Goal: Task Accomplishment & Management: Manage account settings

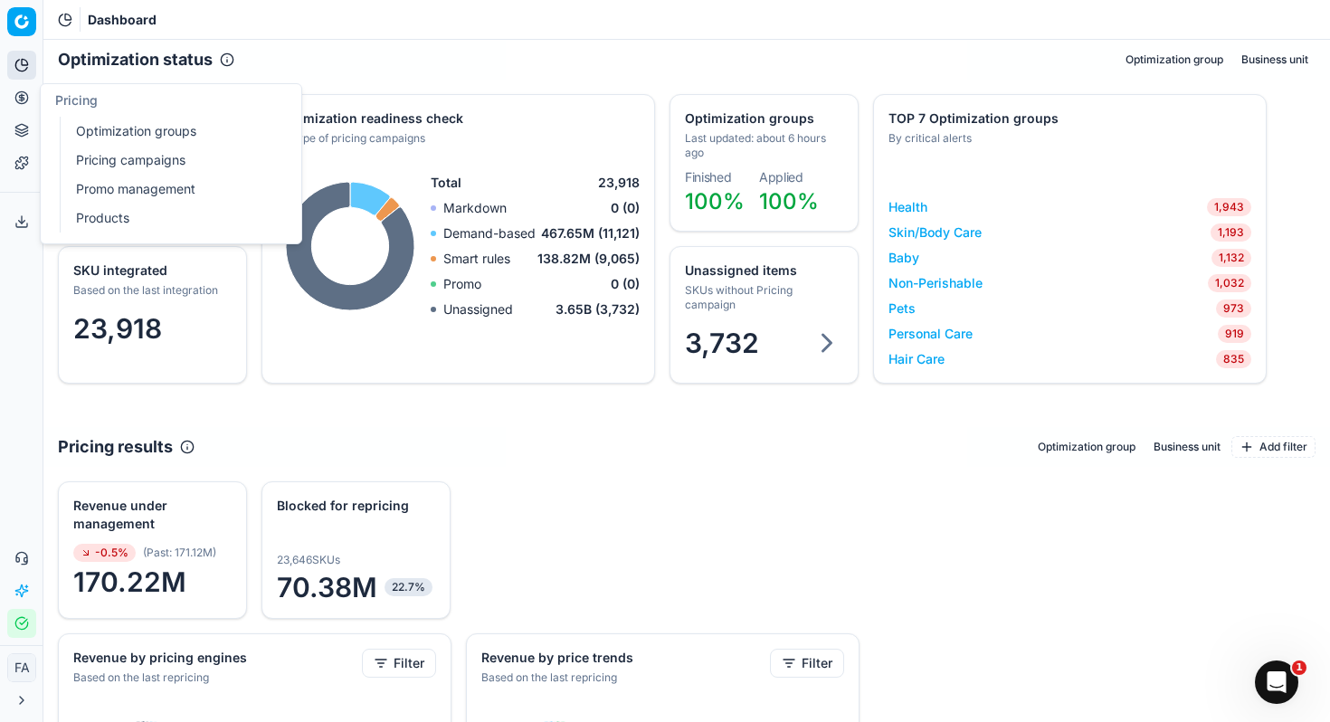
click at [147, 161] on link "Pricing campaigns" at bounding box center [174, 160] width 211 height 25
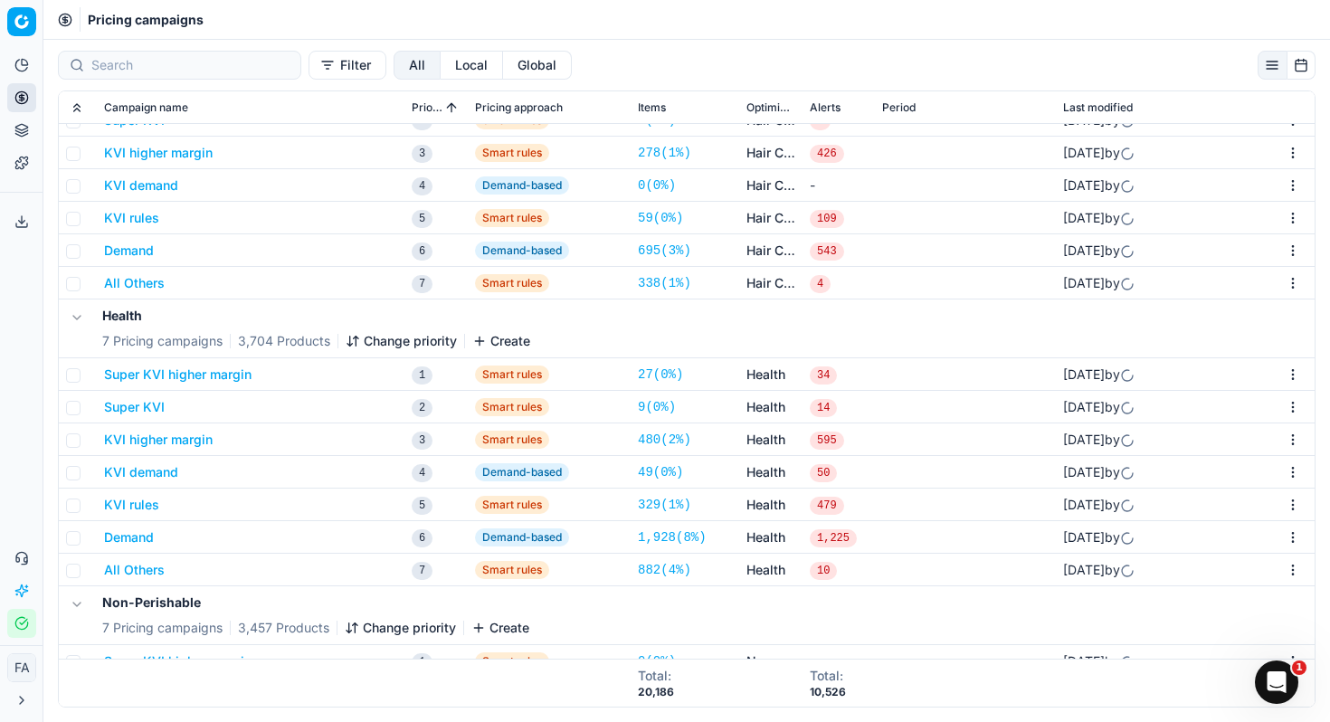
scroll to position [595, 0]
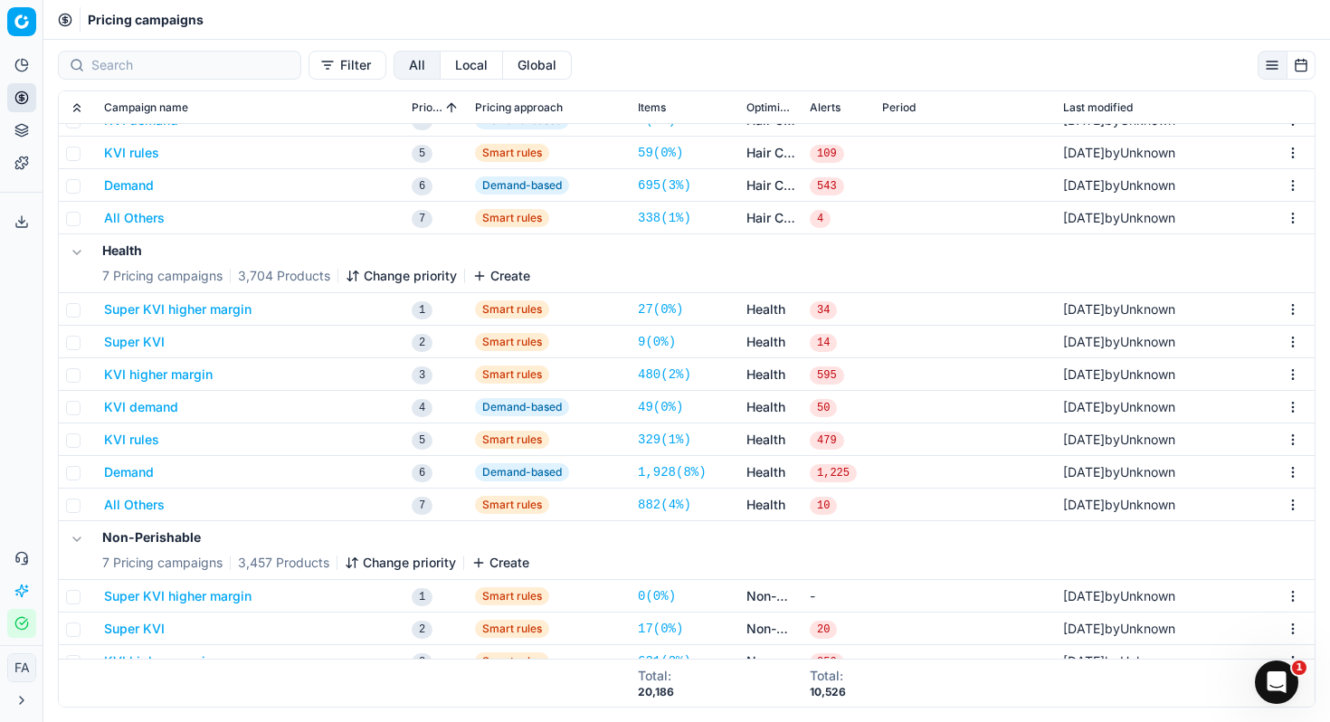
click at [240, 311] on button "Super KVI higher margin" at bounding box center [178, 309] width 148 height 18
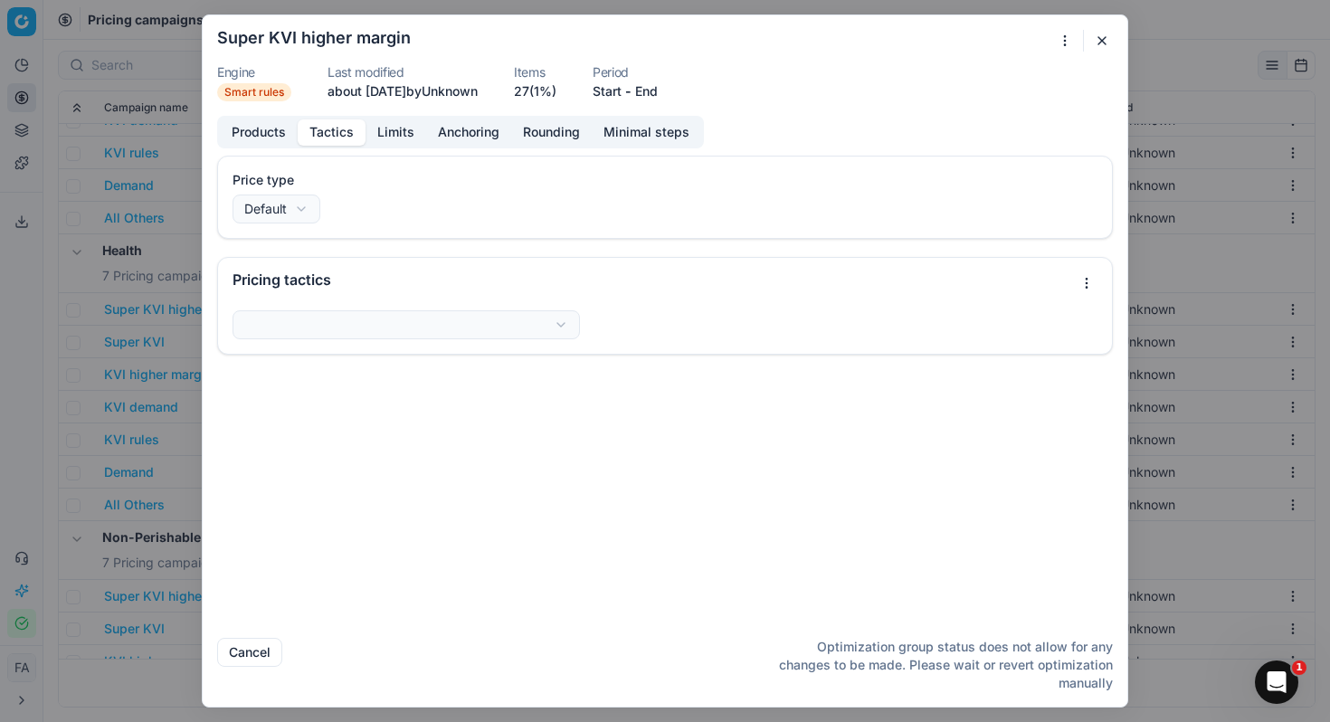
click at [337, 133] on button "Tactics" at bounding box center [332, 132] width 68 height 26
click at [383, 131] on button "Limits" at bounding box center [396, 132] width 61 height 26
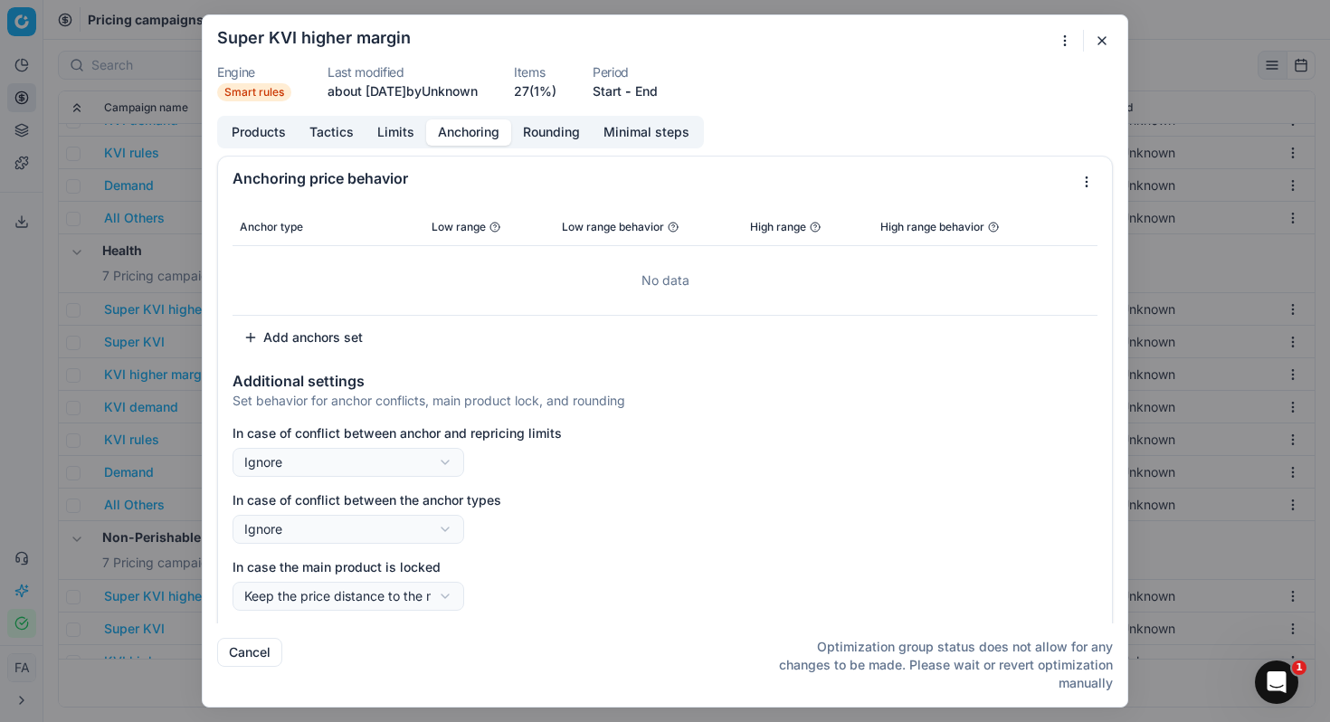
click at [461, 125] on button "Anchoring" at bounding box center [468, 132] width 85 height 26
click at [535, 122] on button "Rounding" at bounding box center [551, 132] width 81 height 26
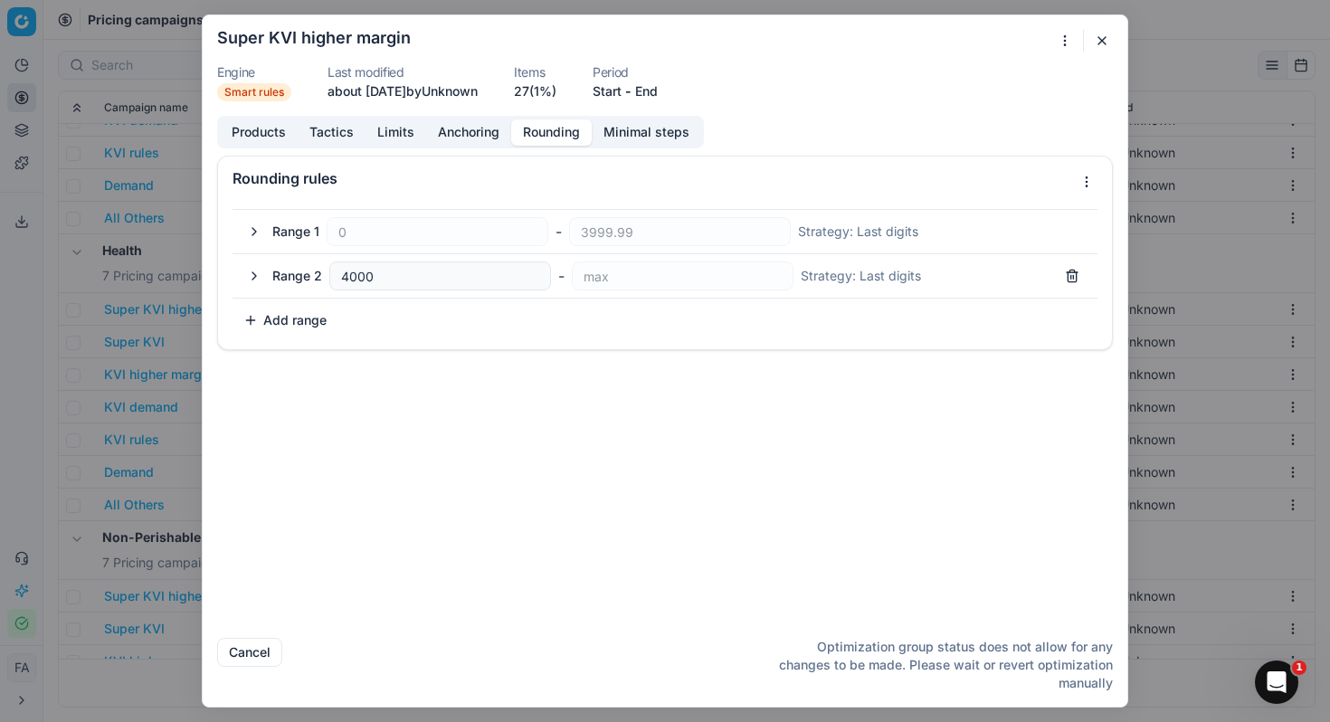
click at [1101, 45] on button "button" at bounding box center [1102, 41] width 22 height 22
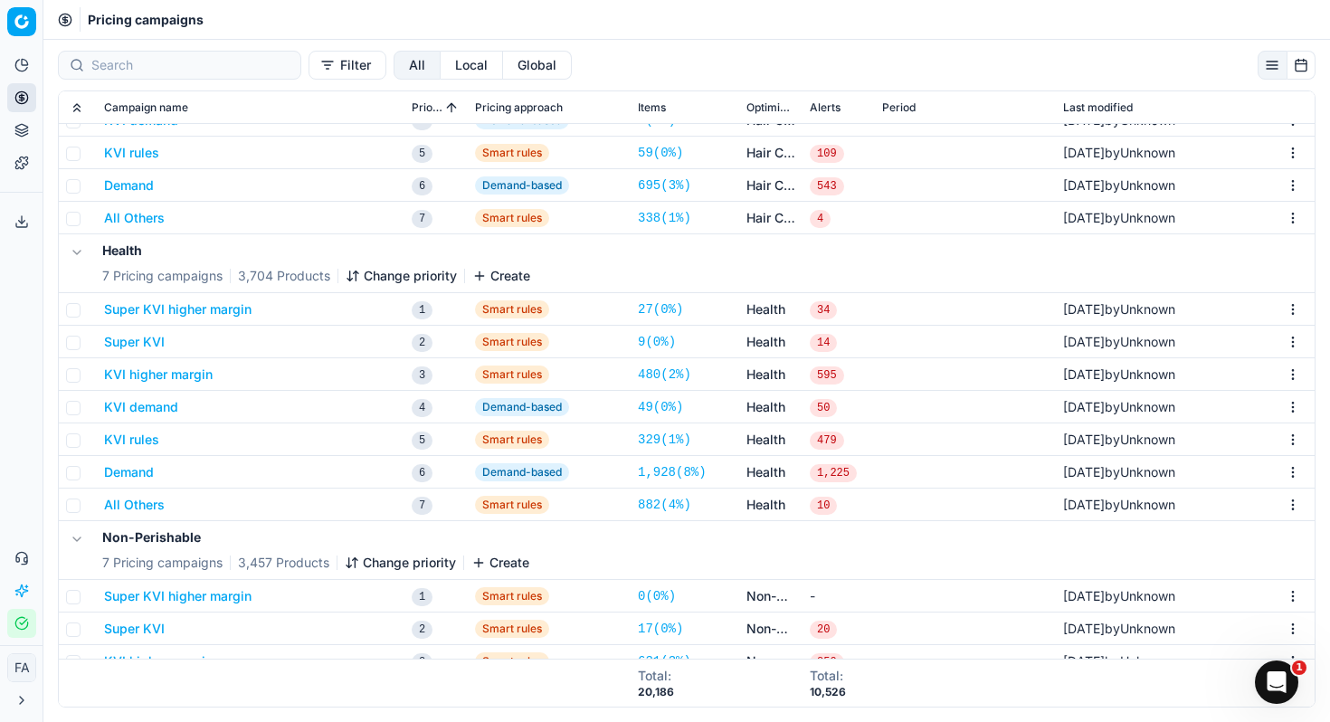
click at [155, 412] on button "KVI demand" at bounding box center [141, 407] width 74 height 18
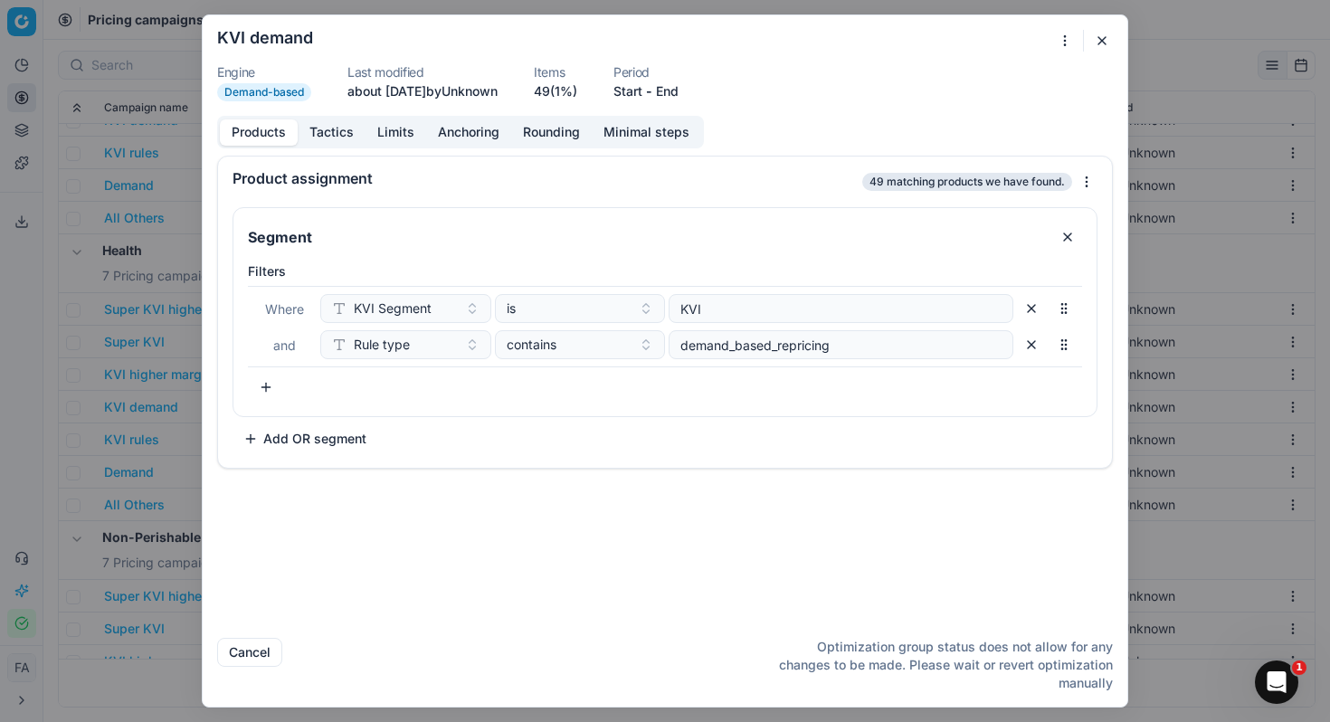
click at [471, 139] on button "Anchoring" at bounding box center [468, 132] width 85 height 26
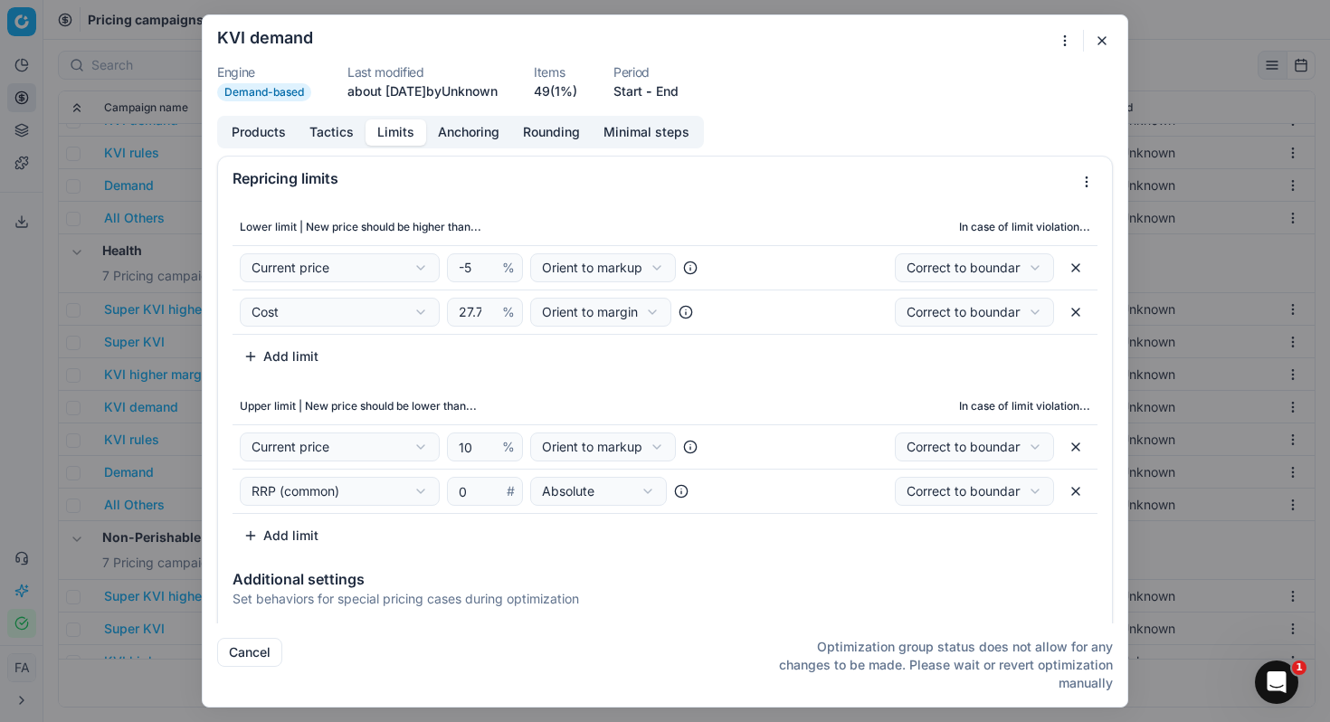
click at [403, 128] on button "Limits" at bounding box center [396, 132] width 61 height 26
click at [1095, 49] on button "button" at bounding box center [1102, 41] width 22 height 22
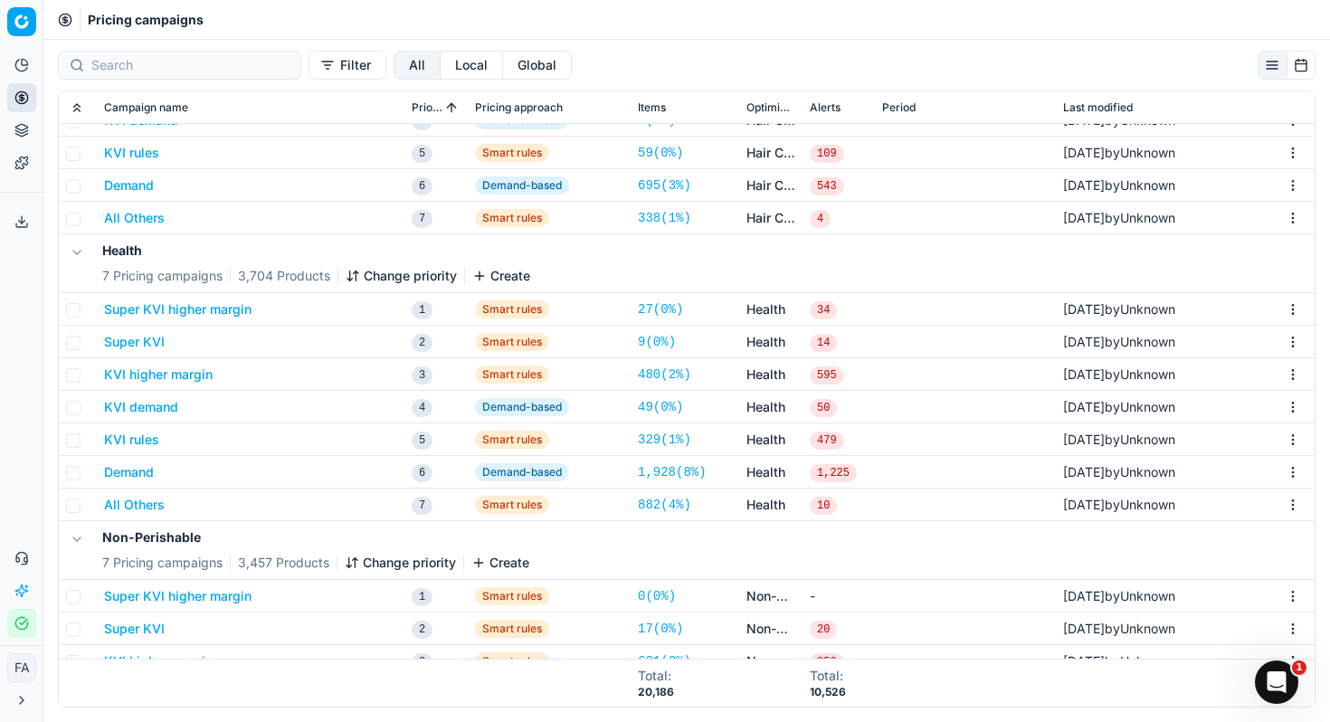
click at [166, 405] on button "KVI demand" at bounding box center [141, 407] width 74 height 18
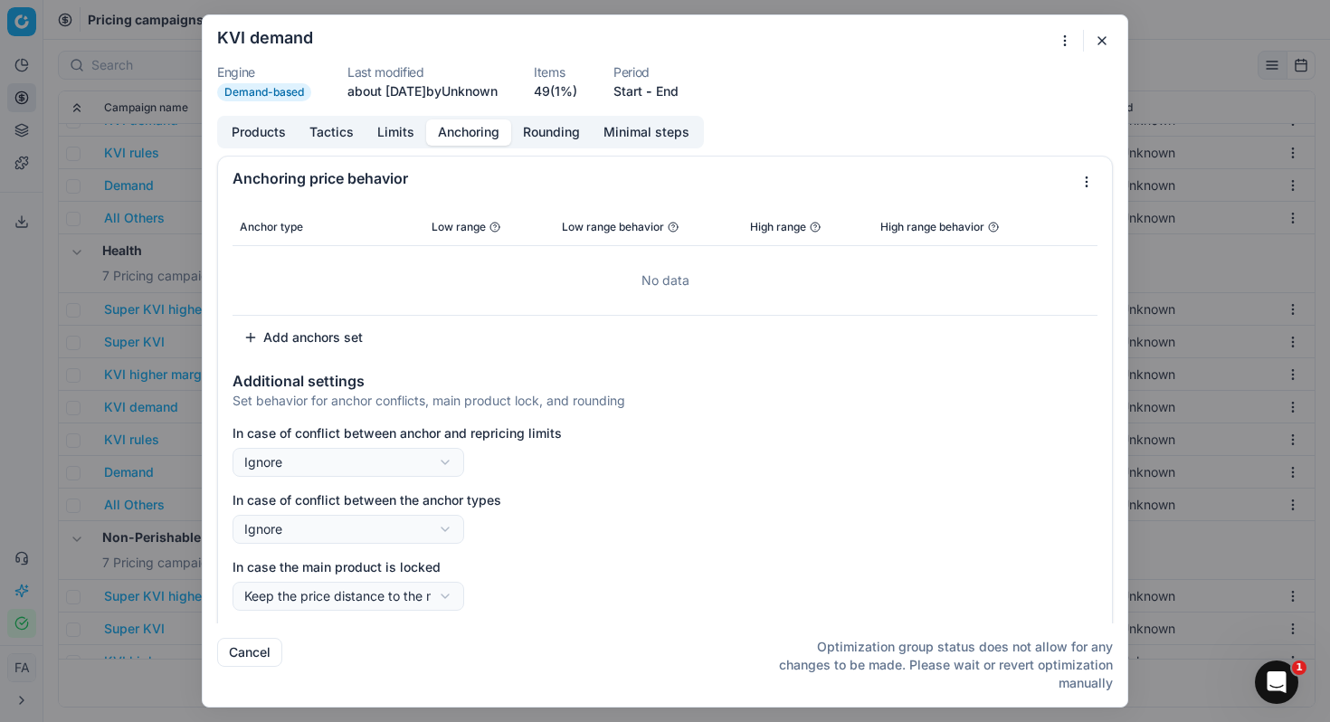
click at [453, 137] on button "Anchoring" at bounding box center [468, 132] width 85 height 26
click at [388, 146] on div "Products Tactics Limits Anchoring Rounding Minimal steps" at bounding box center [460, 132] width 487 height 33
click at [395, 131] on button "Limits" at bounding box center [396, 132] width 61 height 26
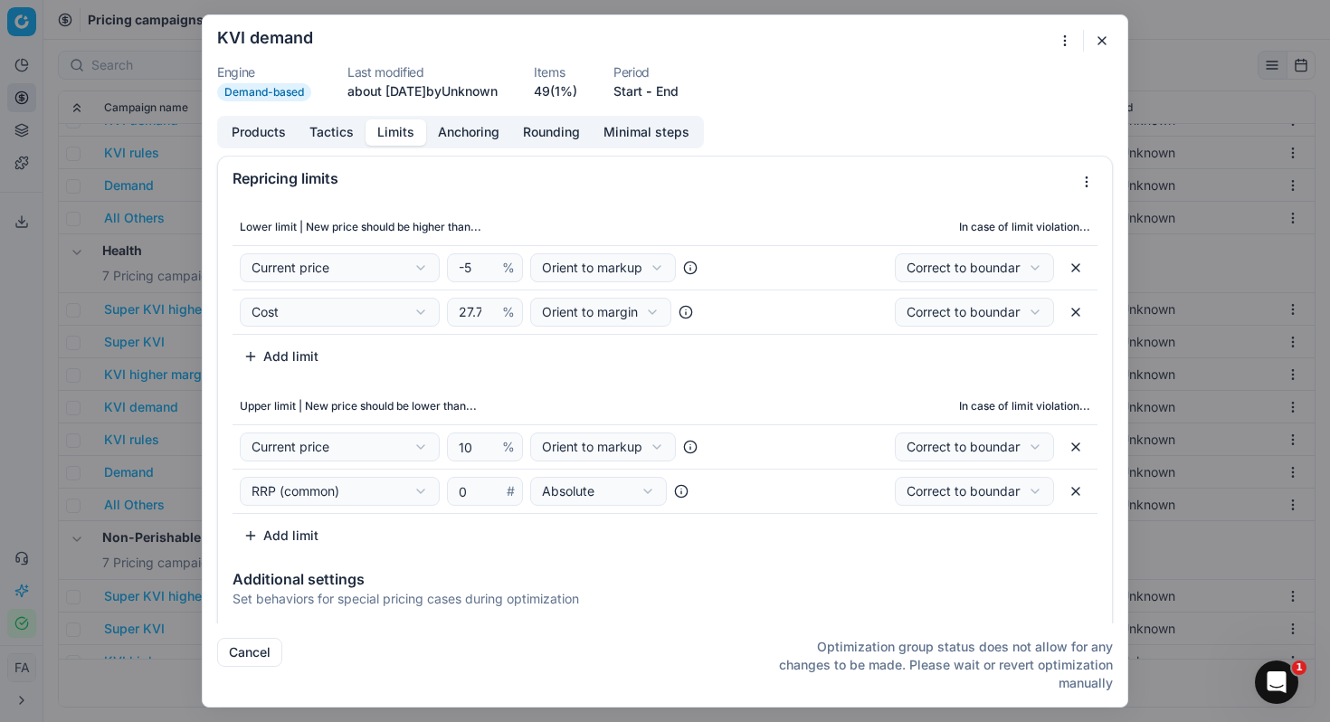
click at [557, 134] on button "Rounding" at bounding box center [551, 132] width 81 height 26
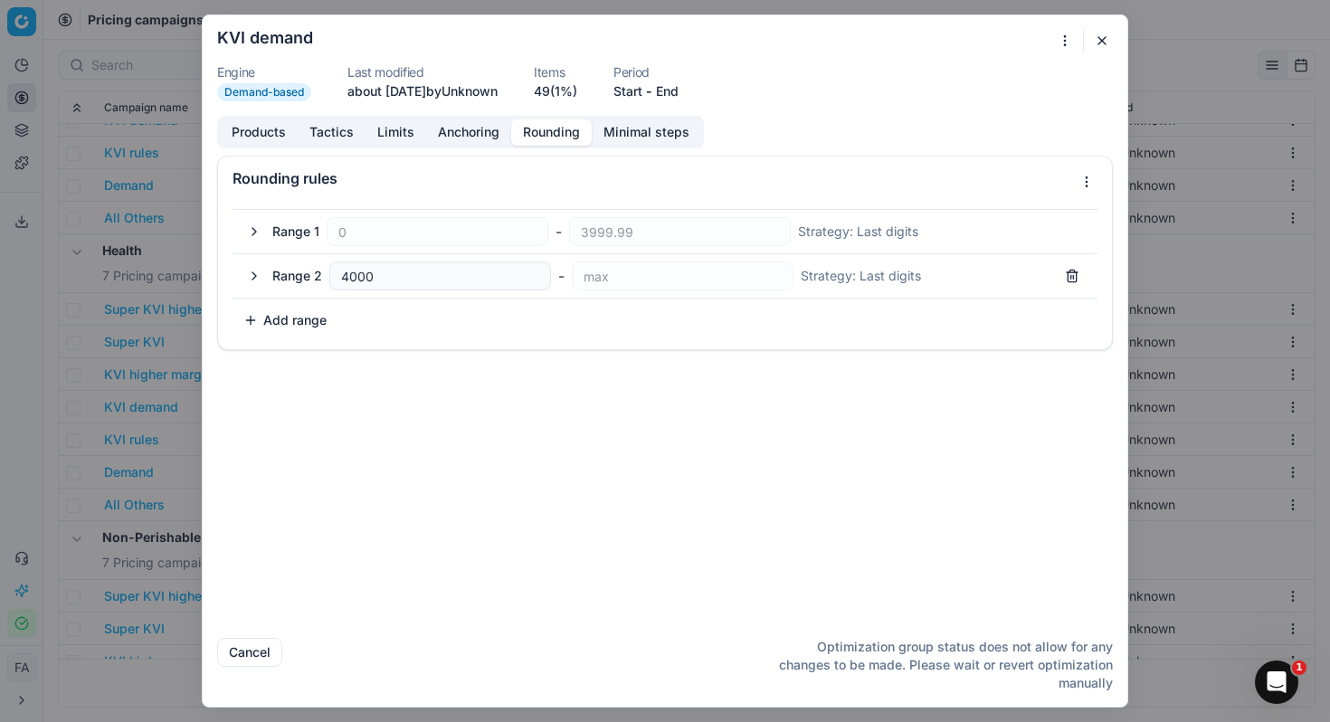
click at [265, 138] on button "Products" at bounding box center [259, 132] width 78 height 26
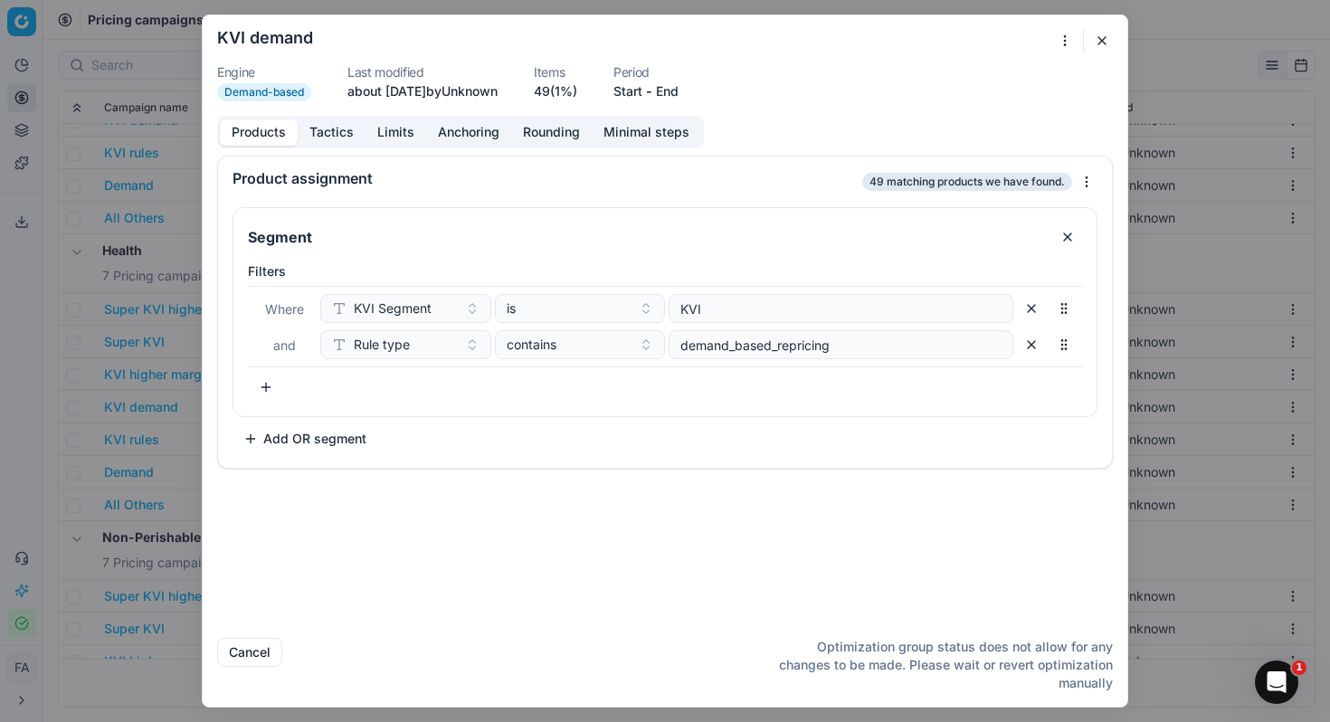
click at [1102, 43] on button "button" at bounding box center [1102, 41] width 22 height 22
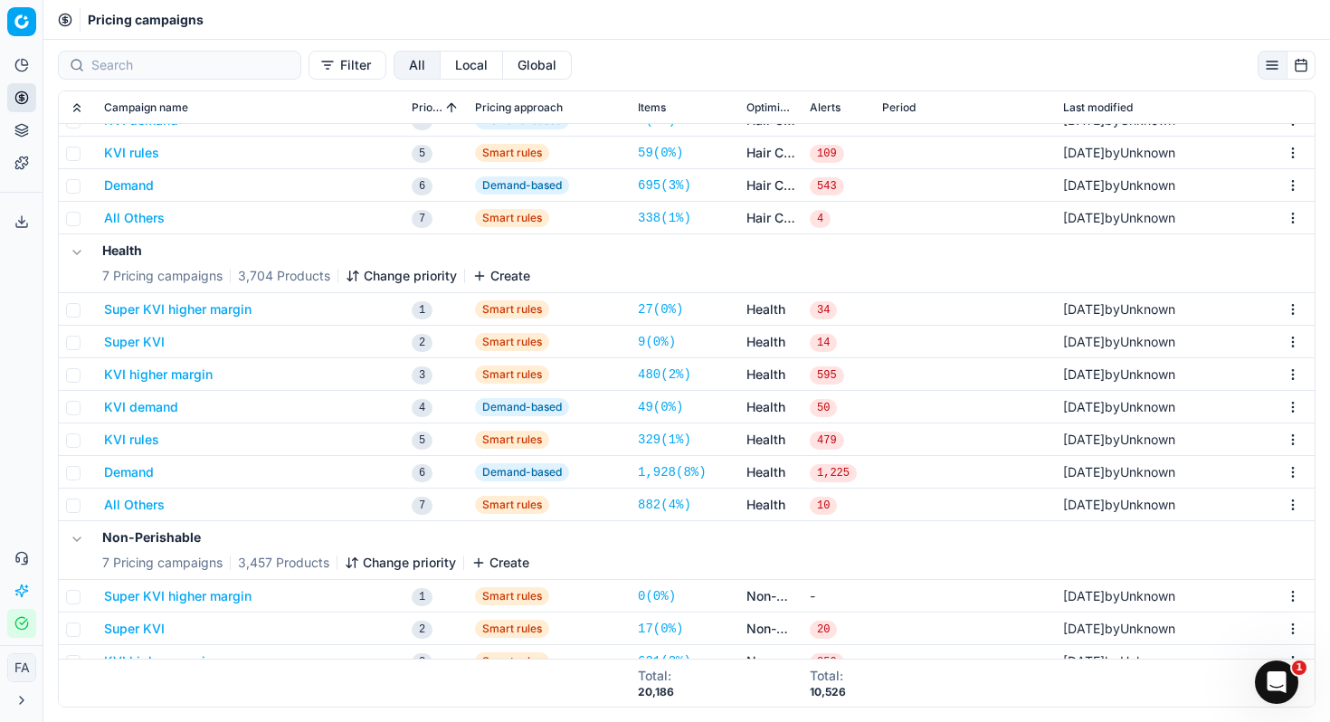
click at [119, 20] on span "Pricing campaigns" at bounding box center [146, 20] width 116 height 18
click at [25, 70] on icon at bounding box center [21, 66] width 12 height 12
click at [117, 103] on link "Dashboard" at bounding box center [174, 98] width 211 height 25
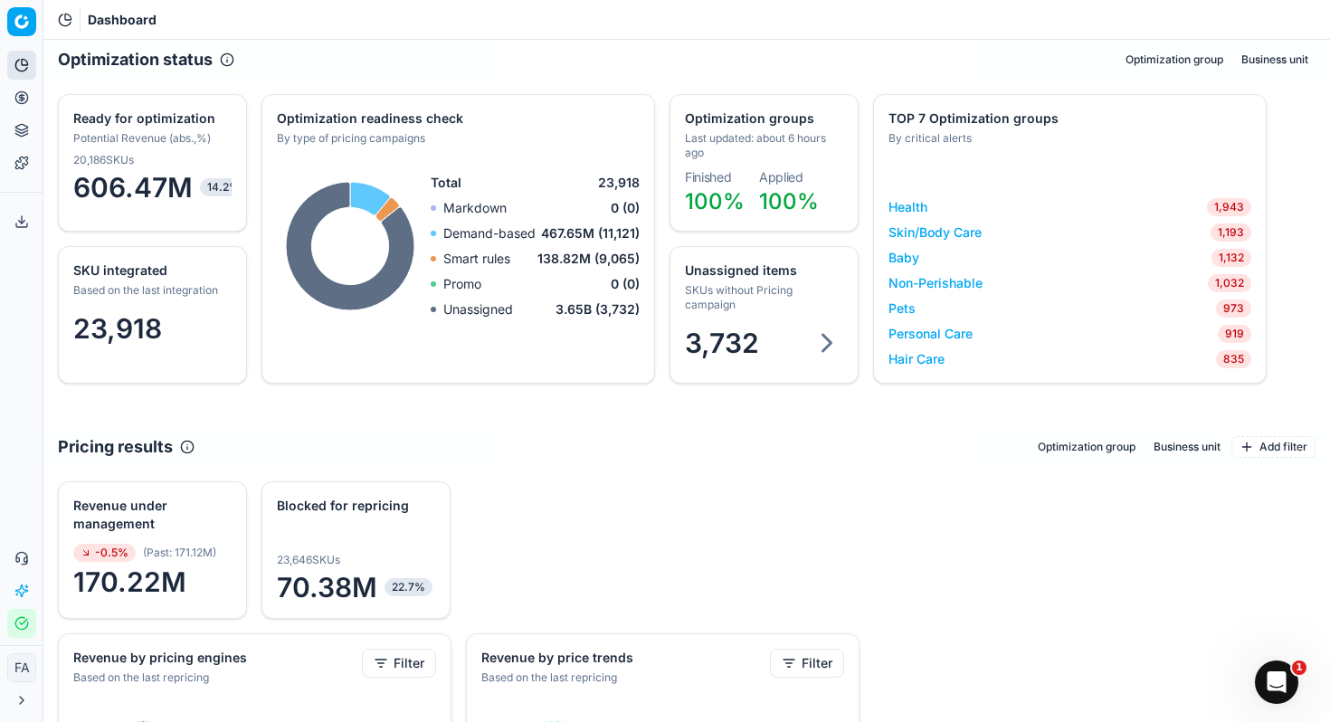
click at [910, 213] on link "Health" at bounding box center [908, 207] width 39 height 18
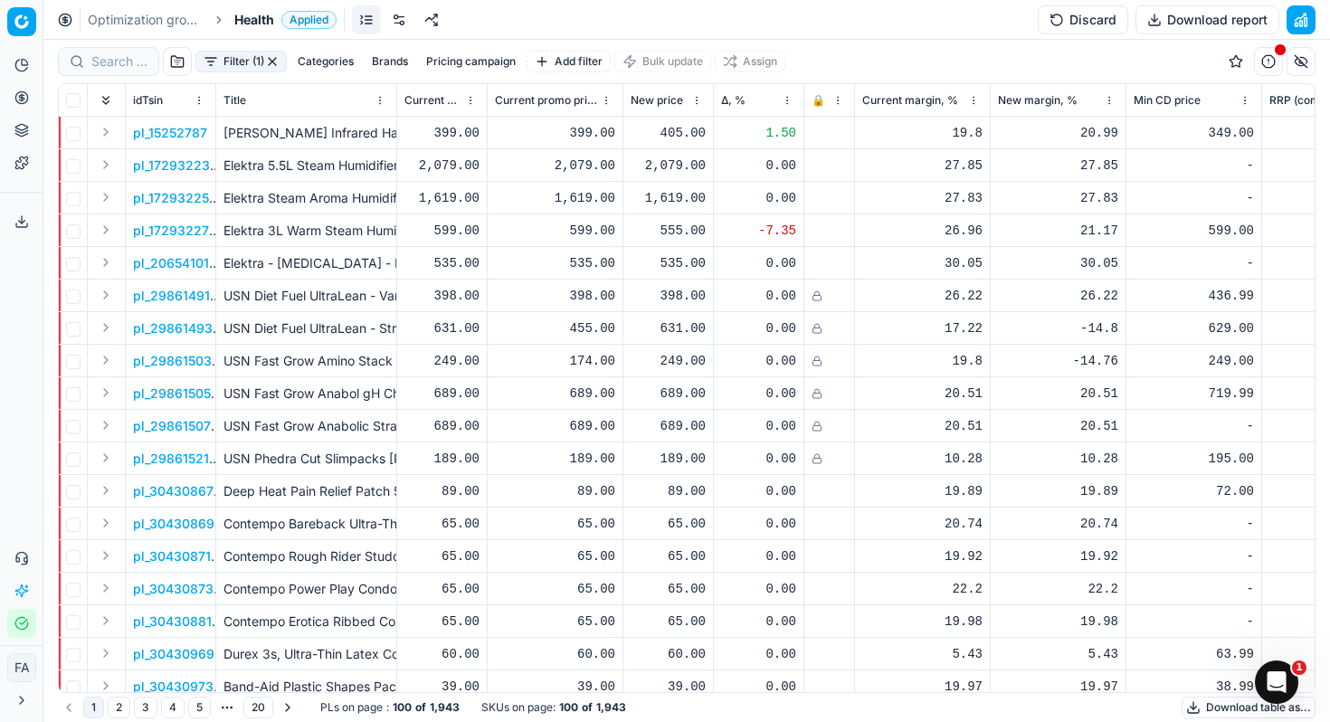
click at [789, 97] on html "Pricing platform Analytics Pricing Product portfolio Templates Export service 0…" at bounding box center [665, 361] width 1330 height 722
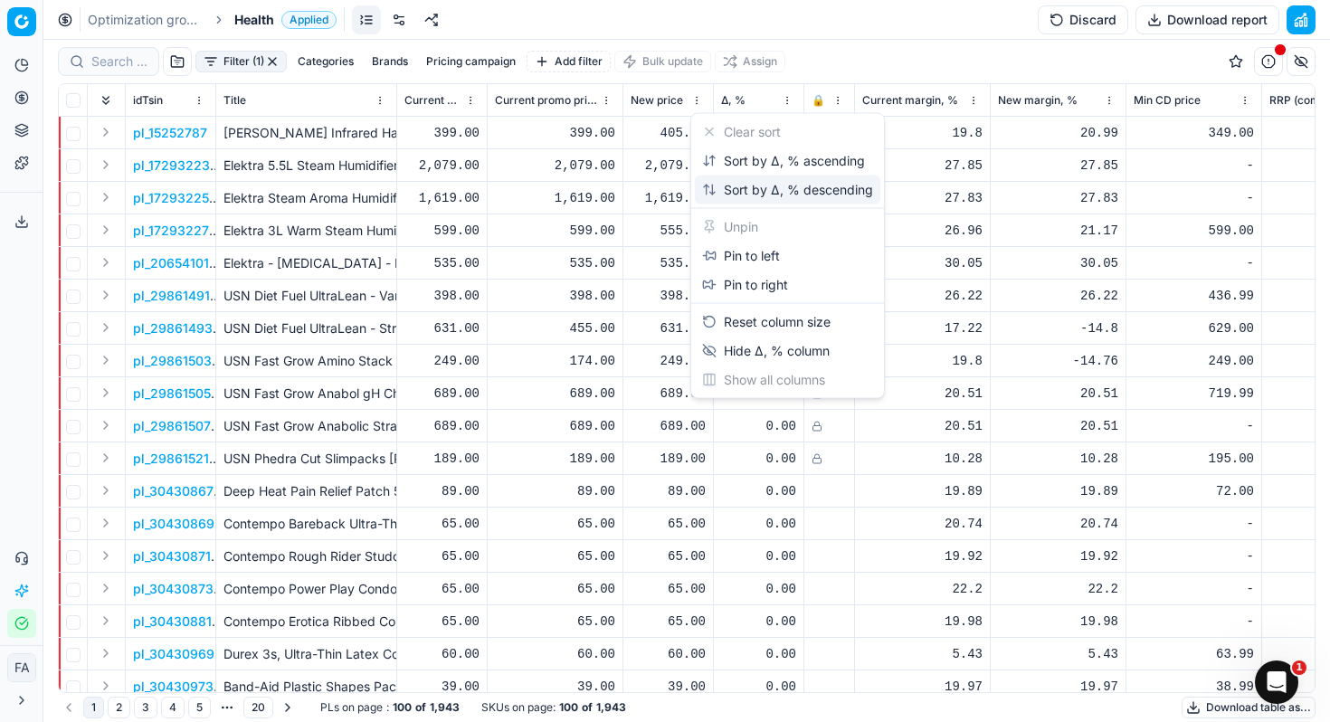
click at [770, 196] on div "Sort by Δ, % descending" at bounding box center [787, 190] width 171 height 18
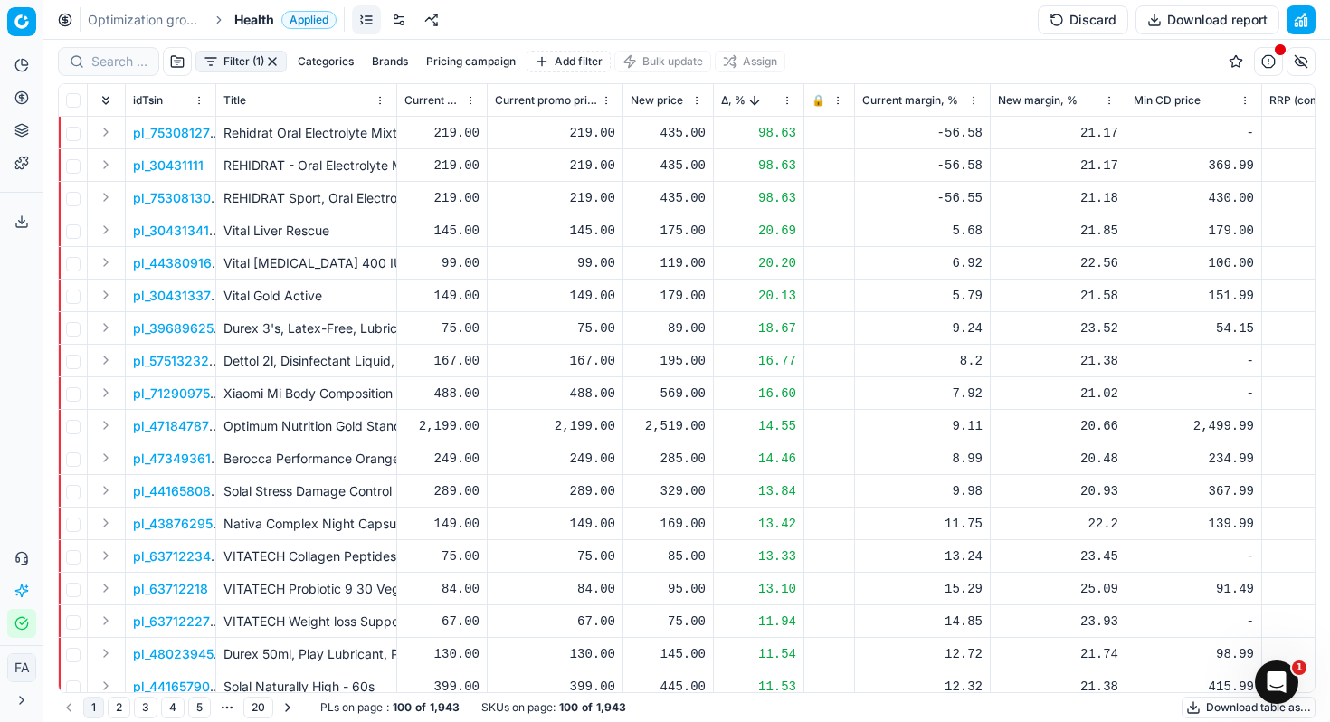
click at [183, 456] on p "pl_47349361" at bounding box center [172, 459] width 78 height 18
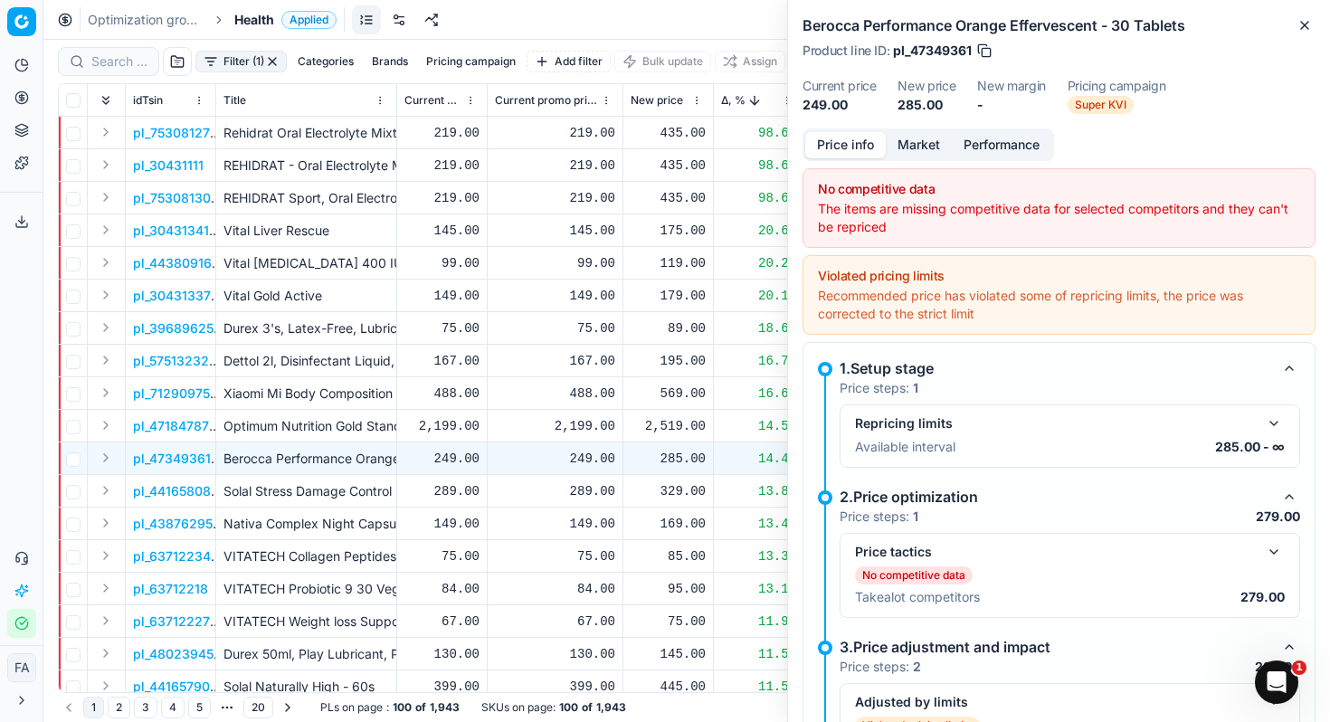
click at [911, 142] on button "Market" at bounding box center [919, 145] width 66 height 26
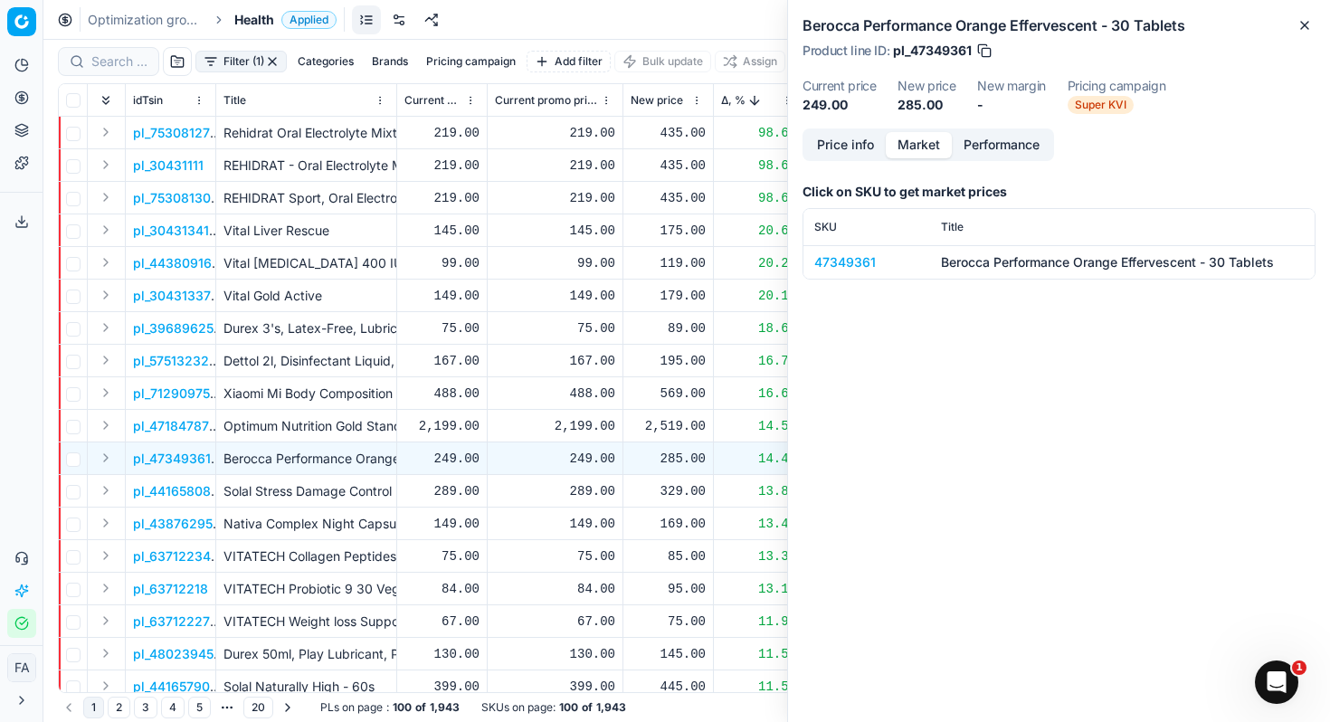
click at [854, 261] on div "47349361" at bounding box center [866, 262] width 105 height 18
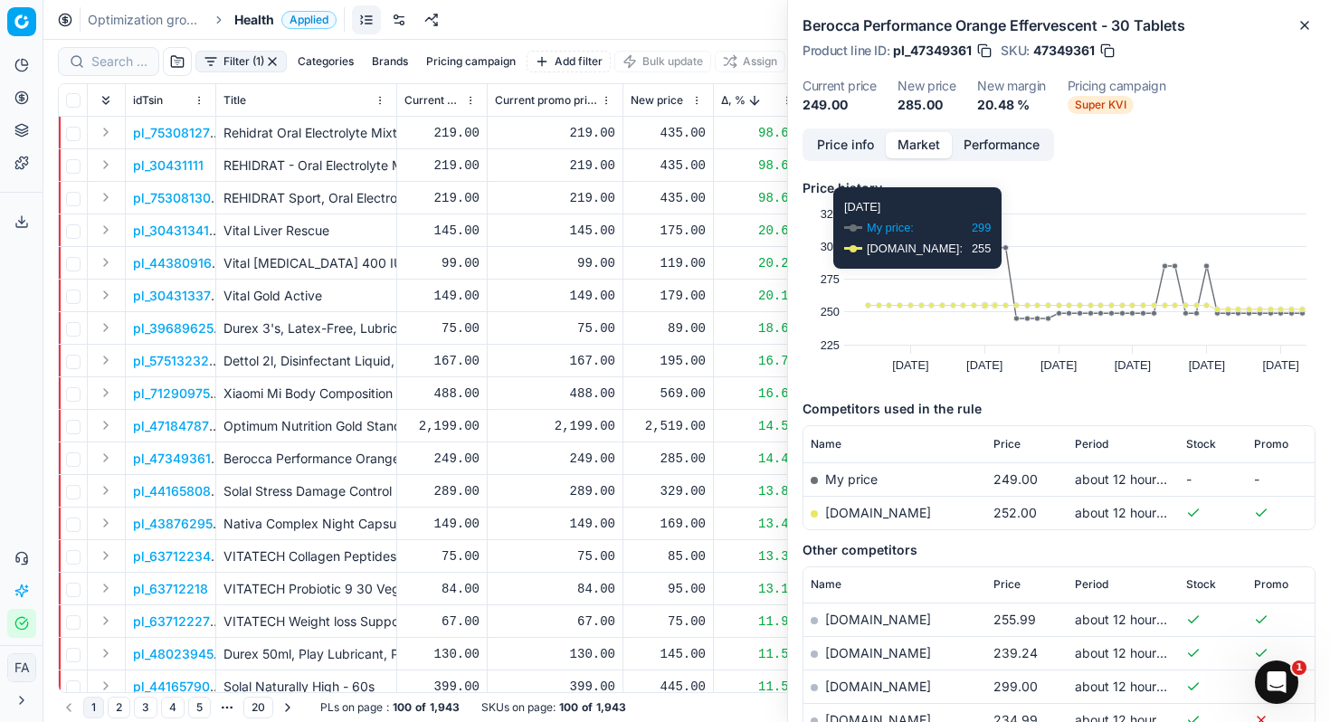
click at [1021, 159] on div "Price info Market Performance" at bounding box center [929, 145] width 252 height 33
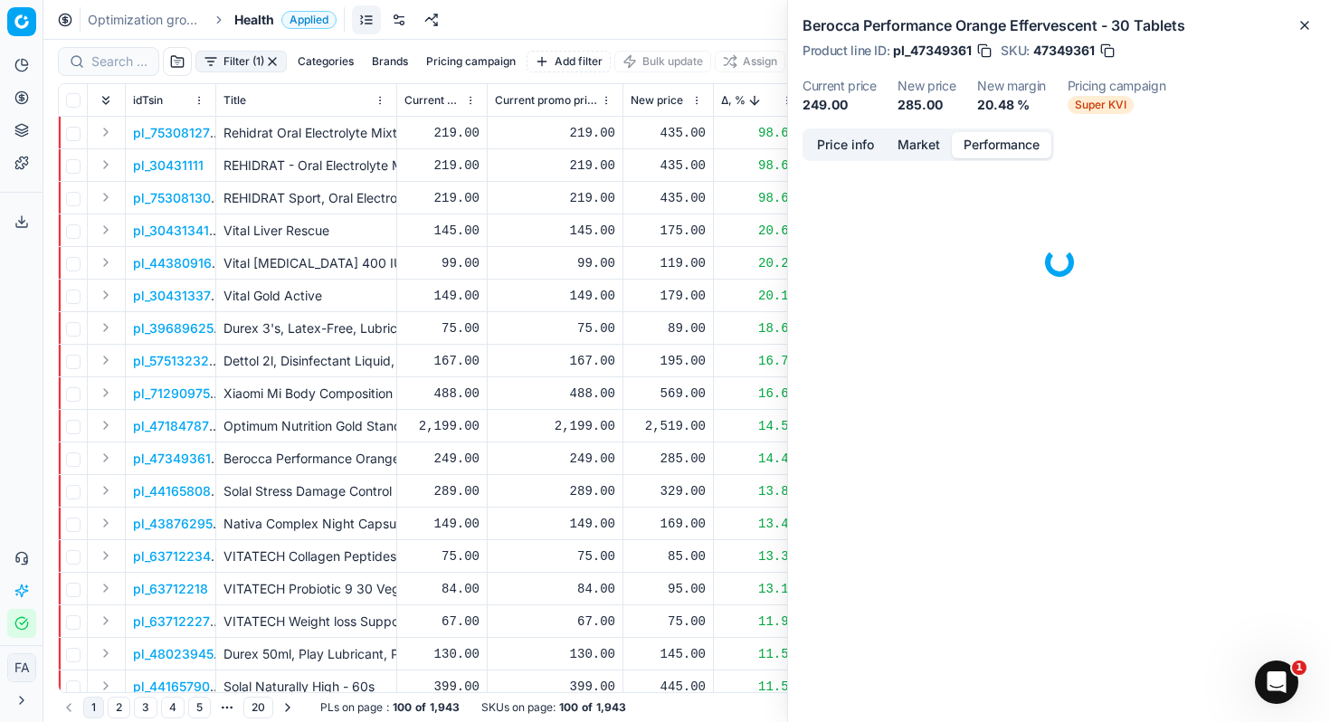
click at [1014, 151] on button "Performance" at bounding box center [1002, 145] width 100 height 26
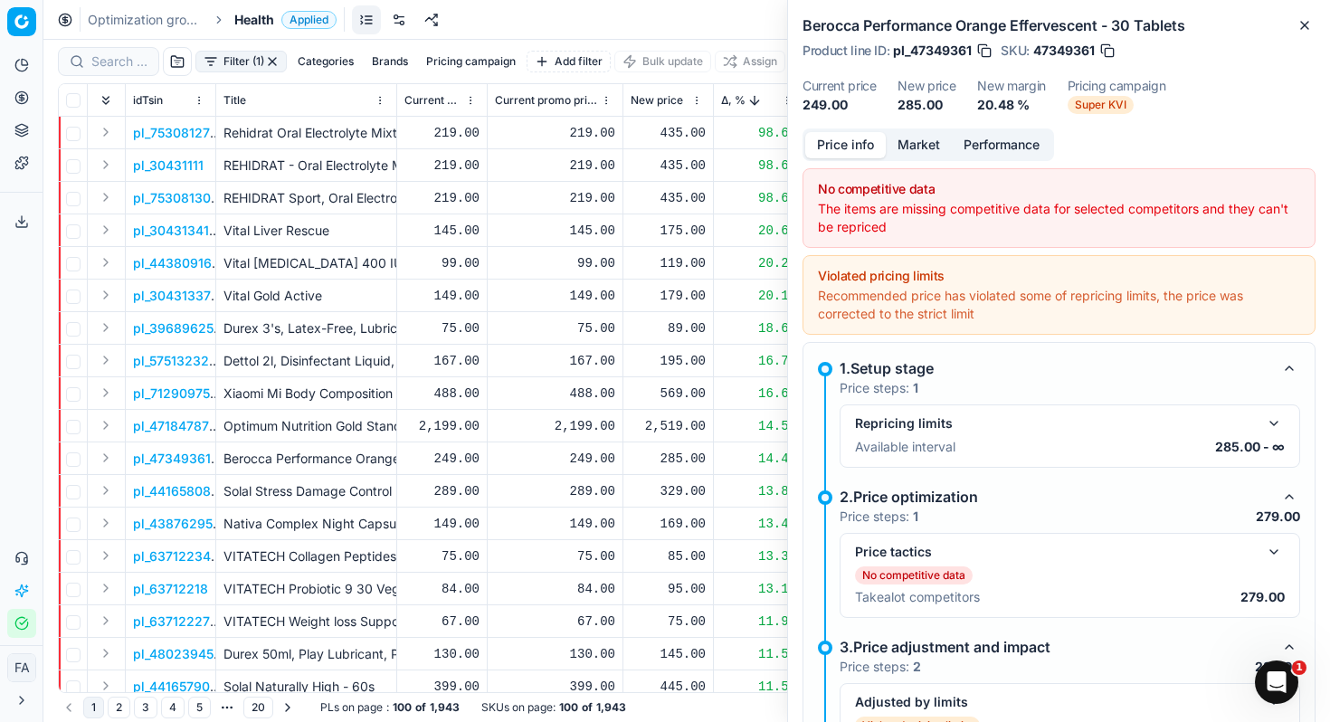
click at [869, 138] on button "Price info" at bounding box center [845, 145] width 81 height 26
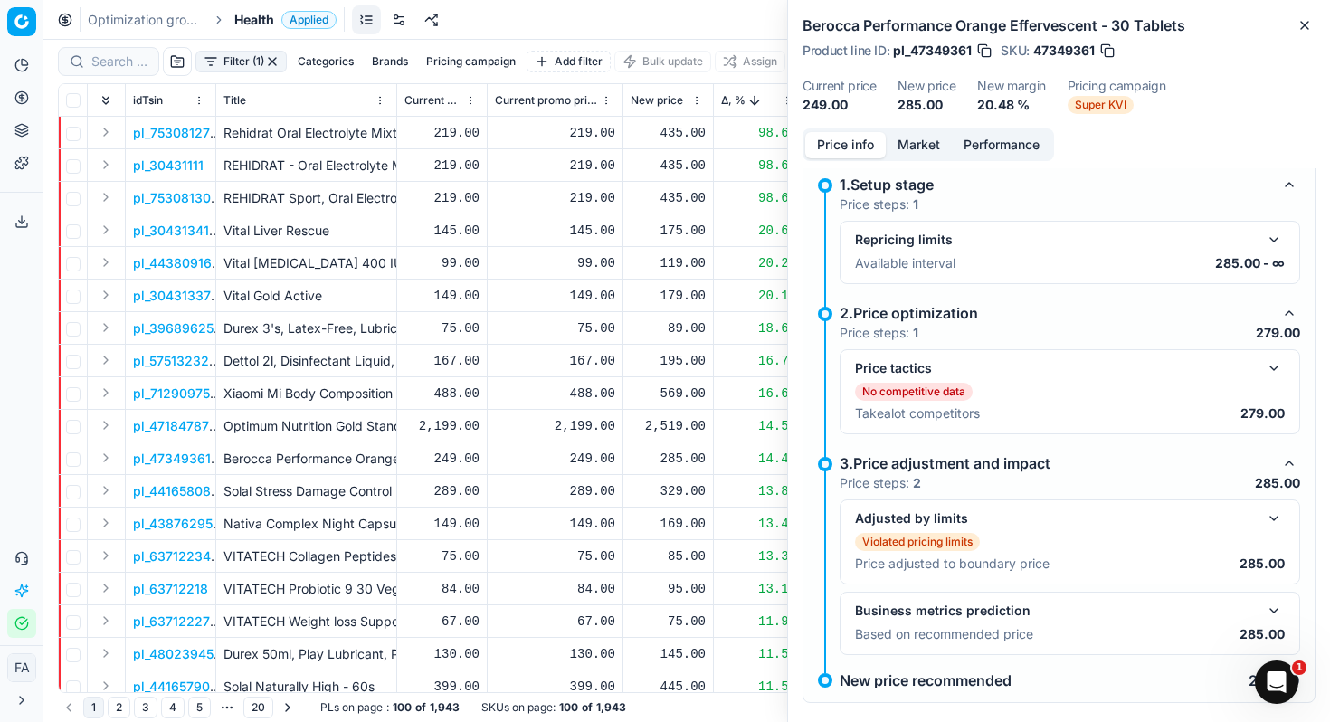
scroll to position [208, 0]
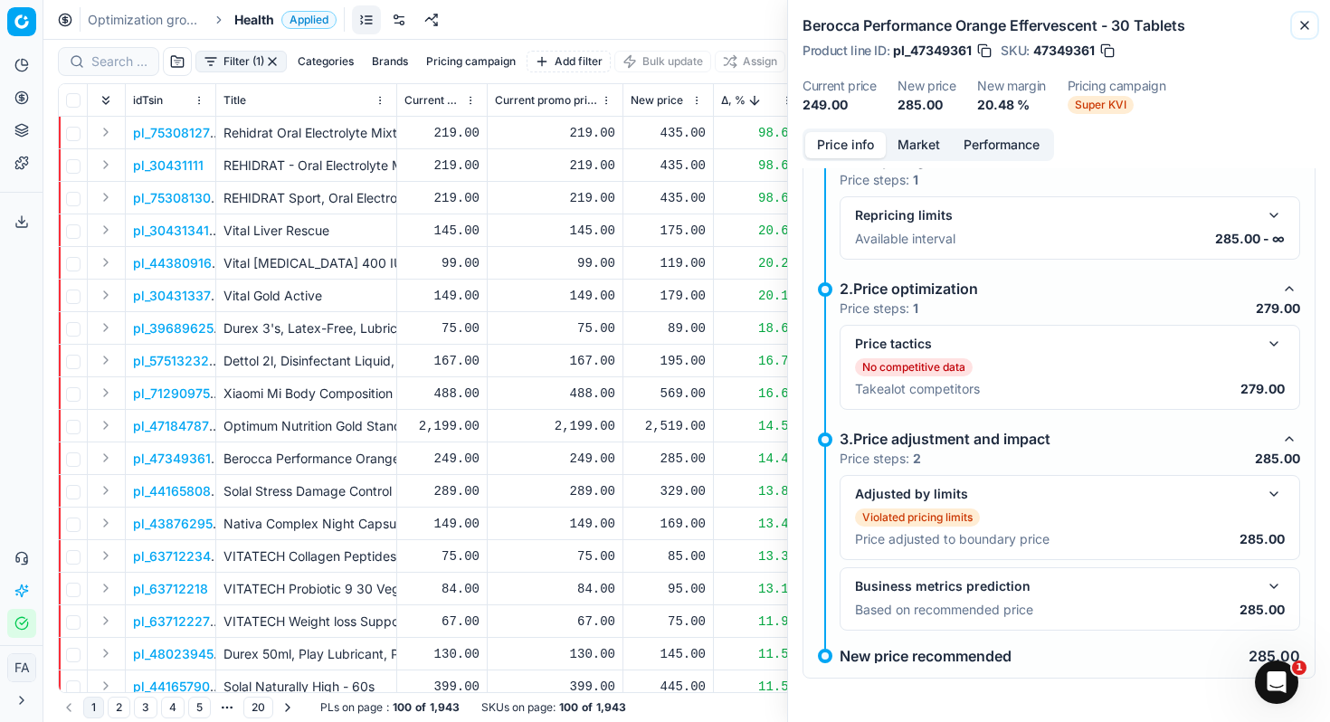
click at [1307, 24] on icon "button" at bounding box center [1305, 25] width 14 height 14
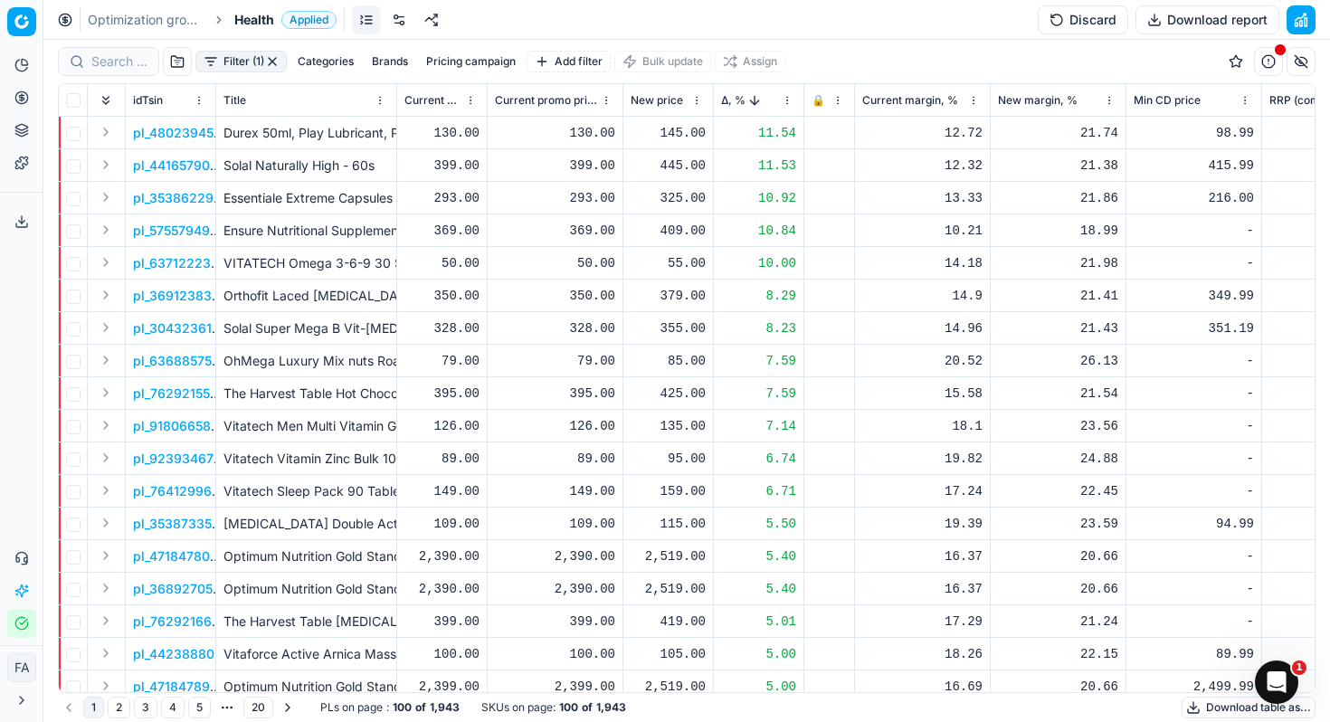
scroll to position [0, 0]
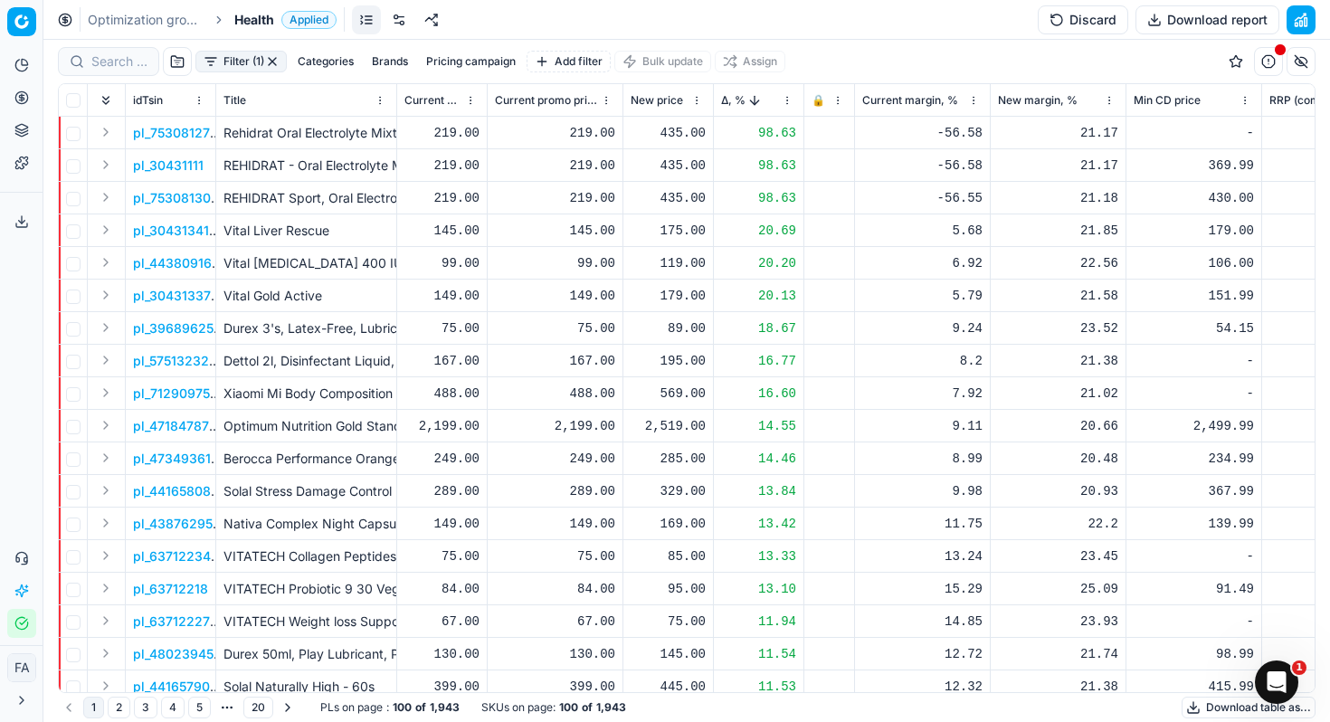
click at [786, 101] on html "Pricing platform Analytics Pricing Product portfolio Templates Export service 0…" at bounding box center [665, 361] width 1330 height 722
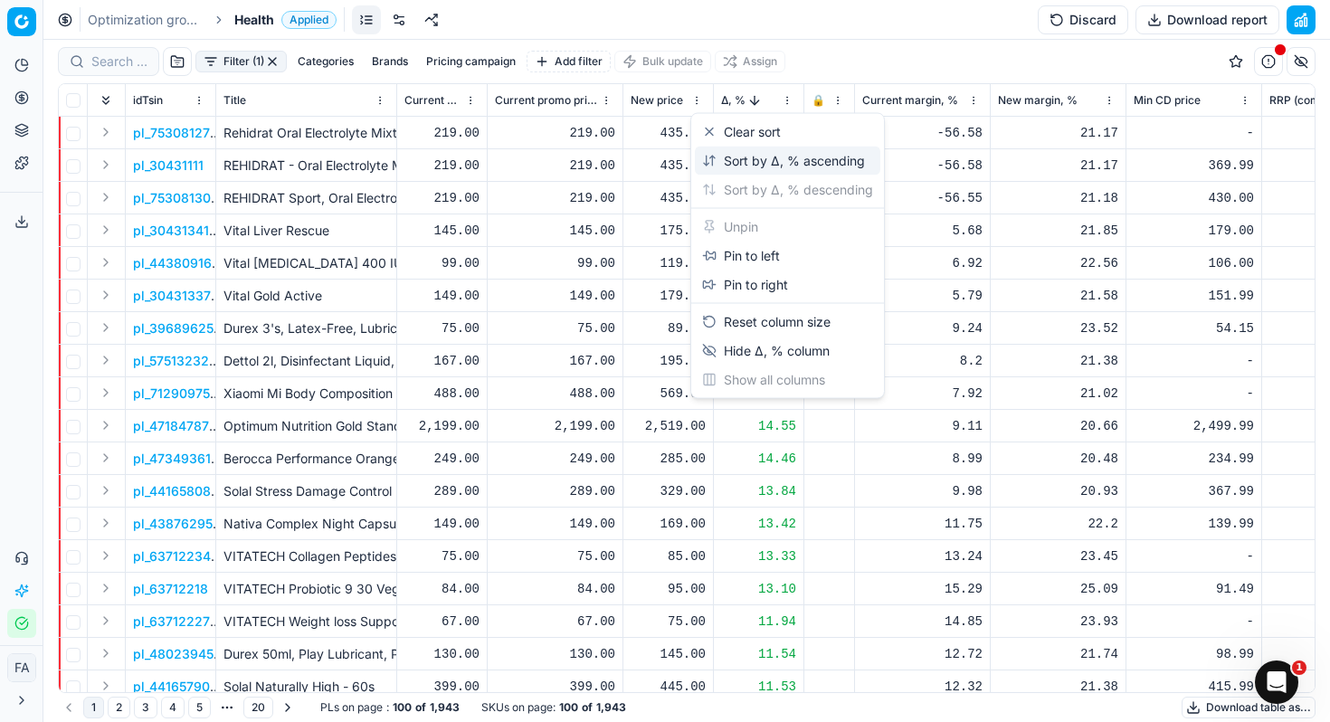
click at [786, 161] on div "Sort by Δ, % ascending" at bounding box center [783, 161] width 163 height 18
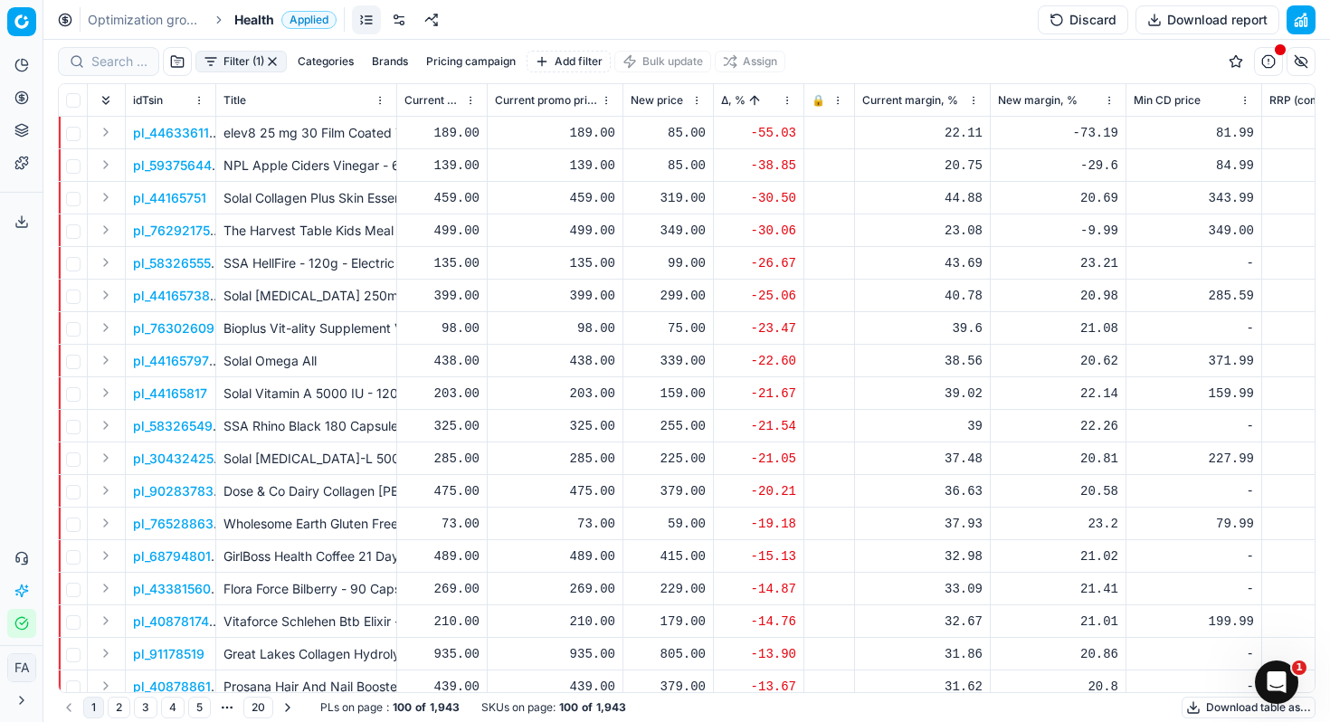
click at [180, 135] on p "pl_44633611" at bounding box center [171, 133] width 76 height 18
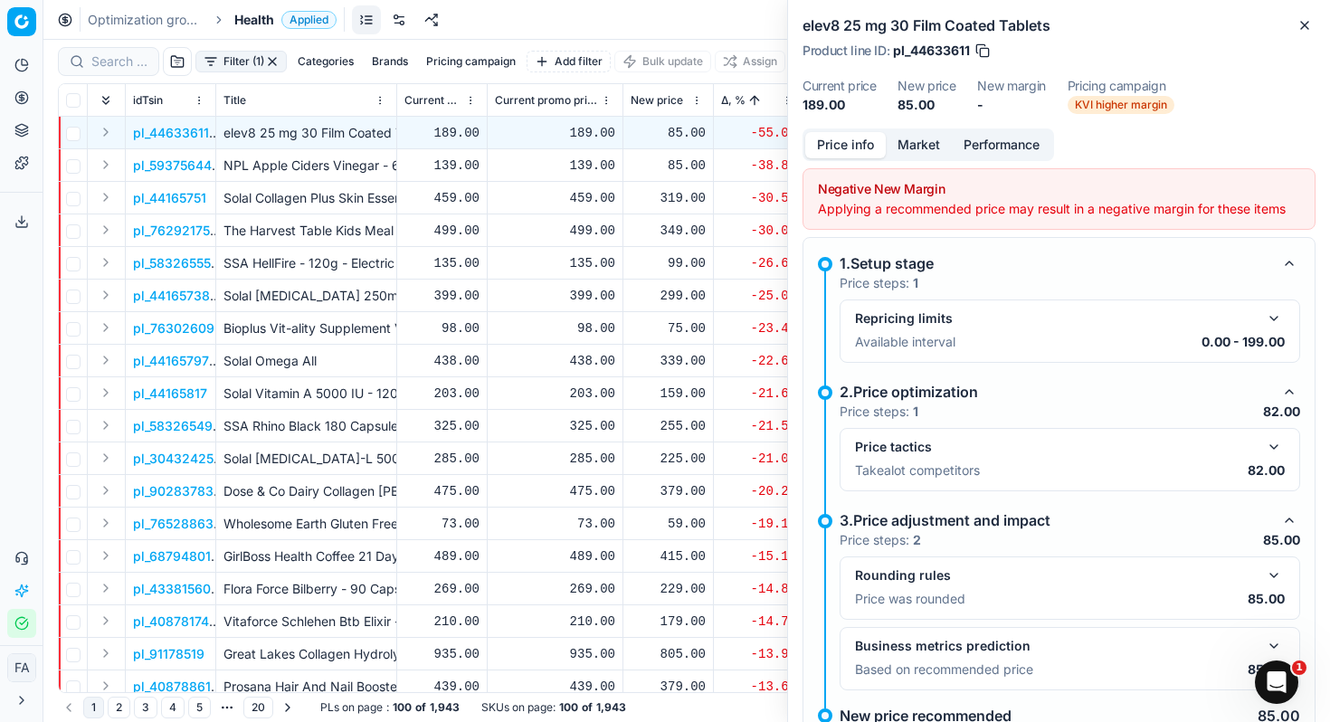
click at [992, 142] on button "Performance" at bounding box center [1002, 145] width 100 height 26
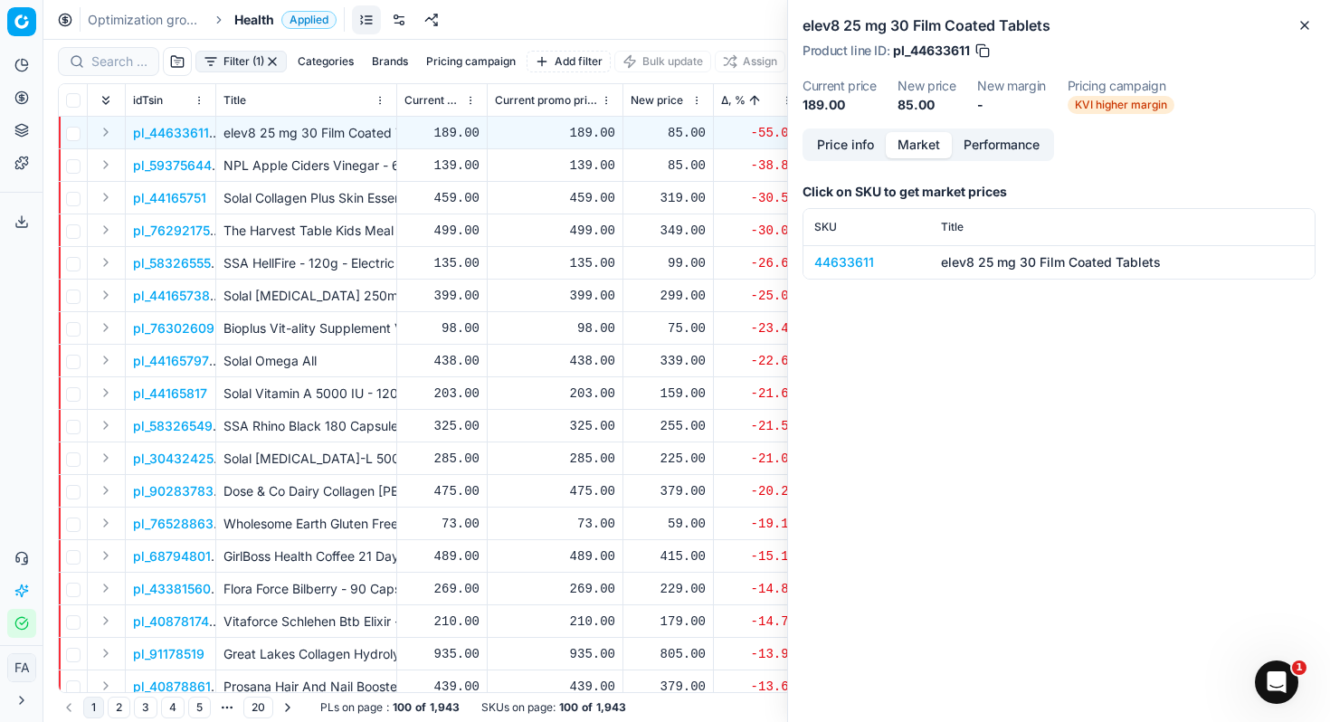
click at [924, 138] on button "Market" at bounding box center [919, 145] width 66 height 26
click at [834, 266] on div "44633611" at bounding box center [866, 262] width 105 height 18
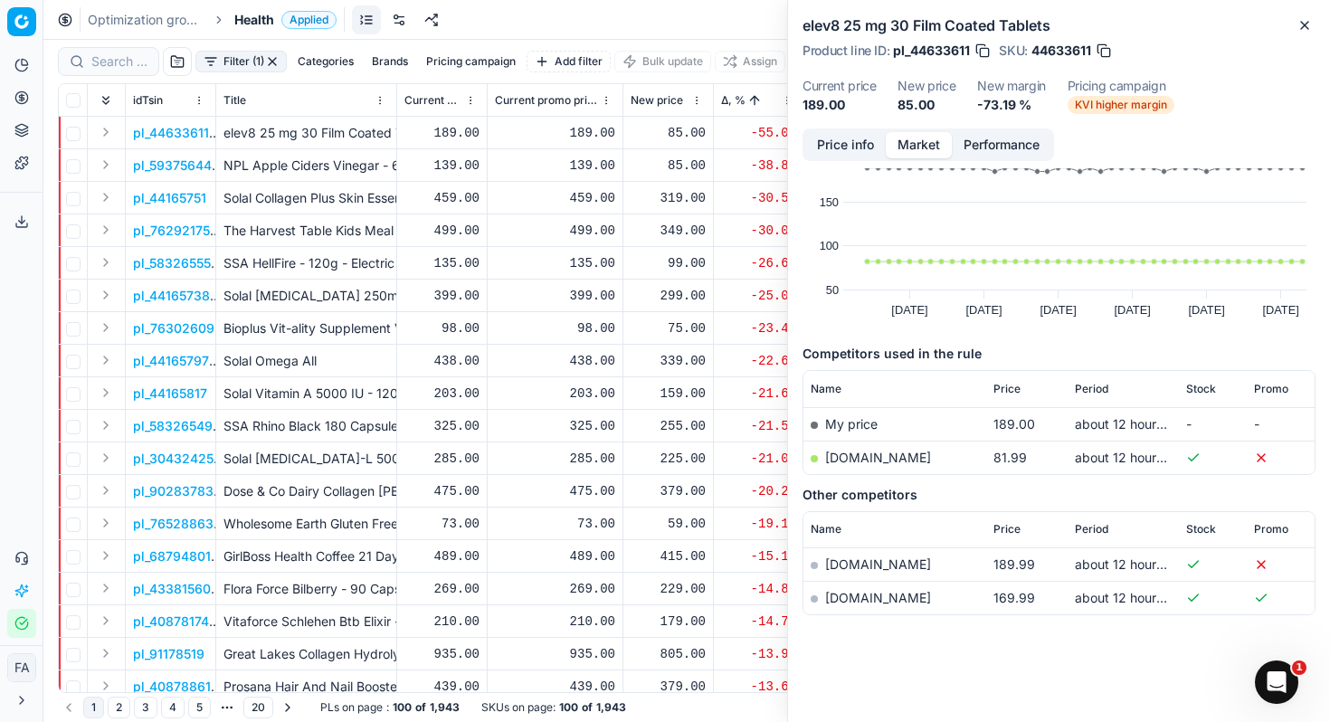
scroll to position [57, 0]
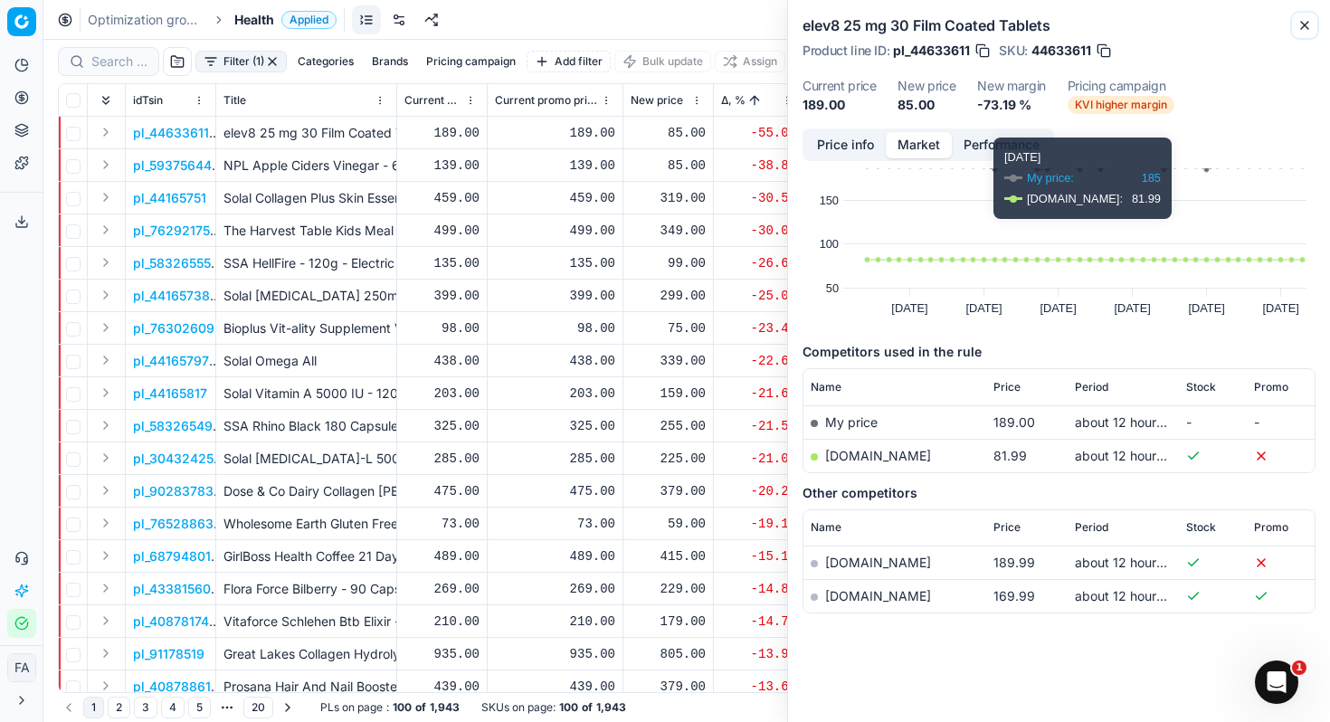
click at [1301, 20] on icon "button" at bounding box center [1305, 25] width 14 height 14
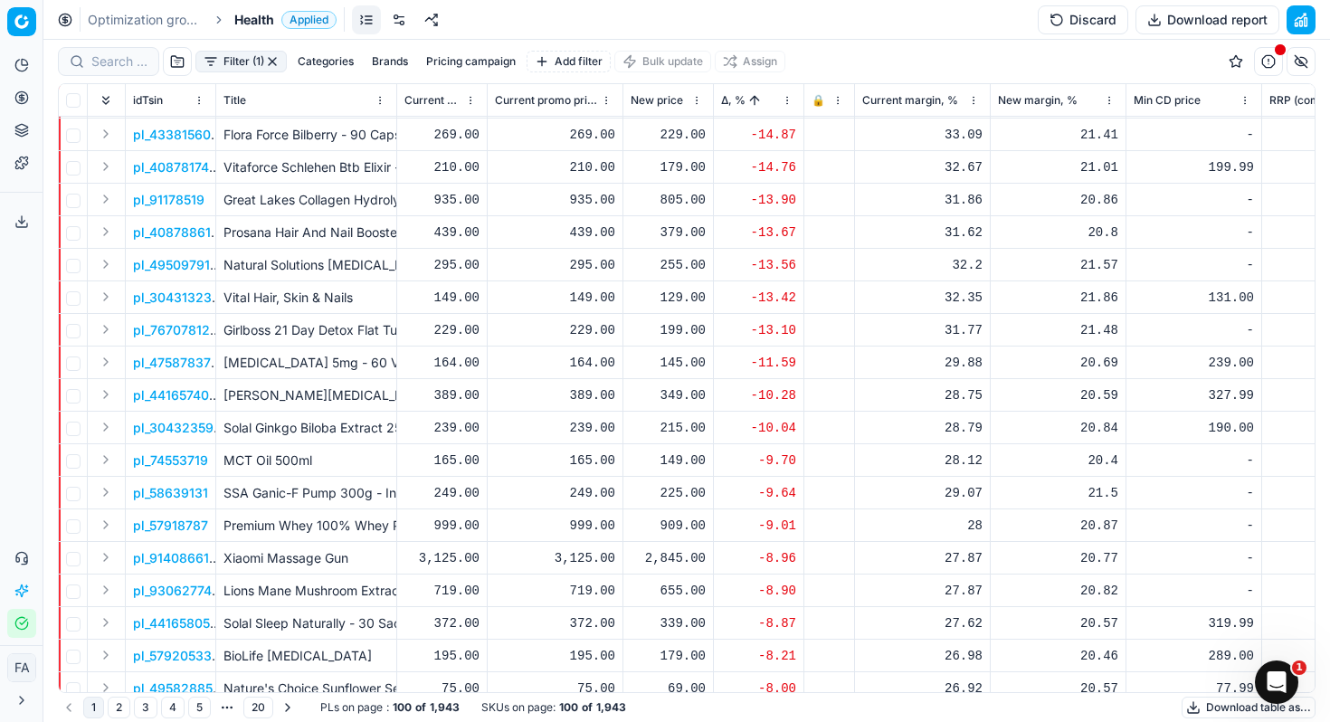
scroll to position [0, 0]
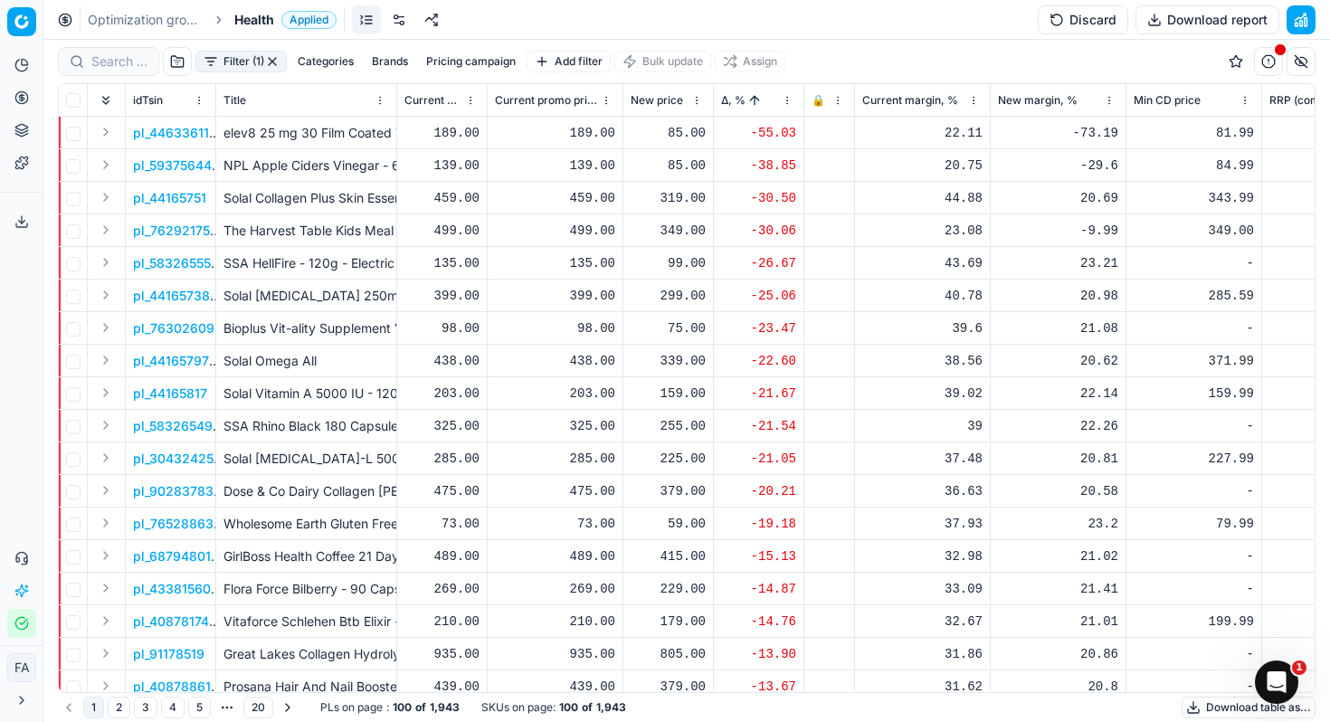
click at [249, 26] on span "Health" at bounding box center [254, 20] width 40 height 18
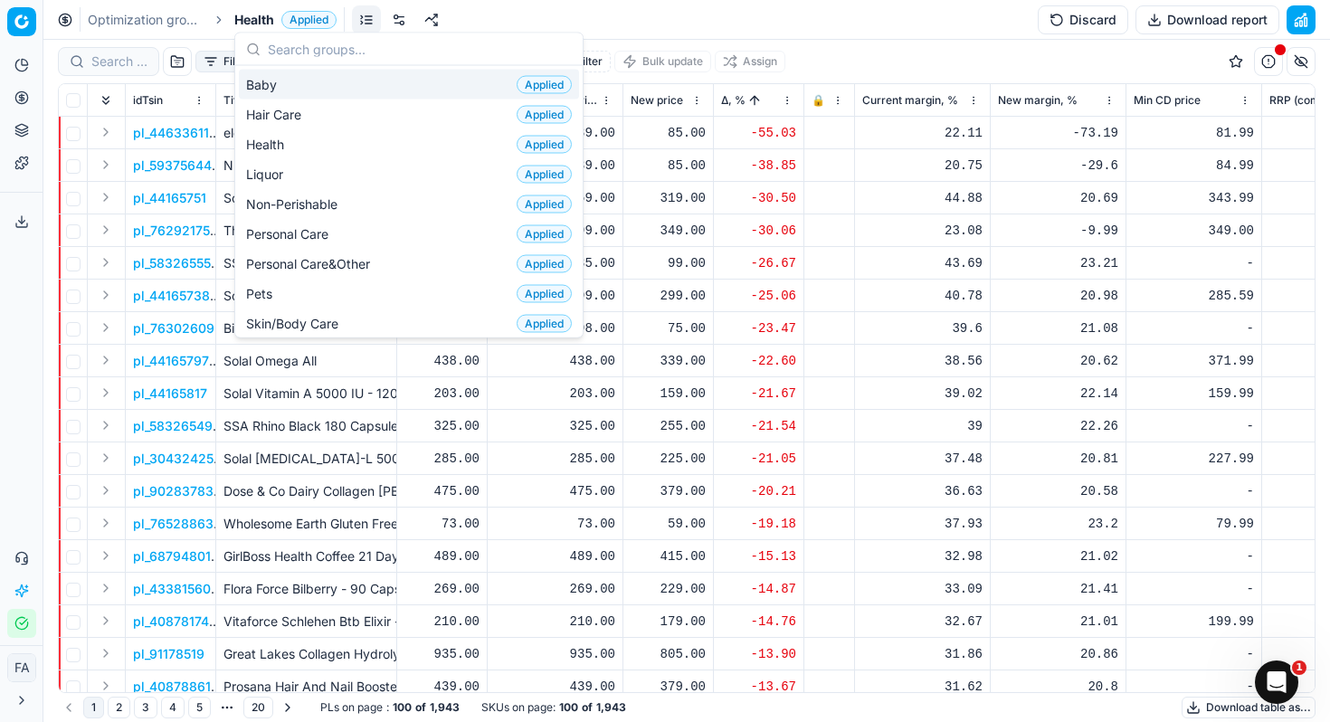
click at [163, 18] on link "Optimization groups" at bounding box center [146, 20] width 116 height 18
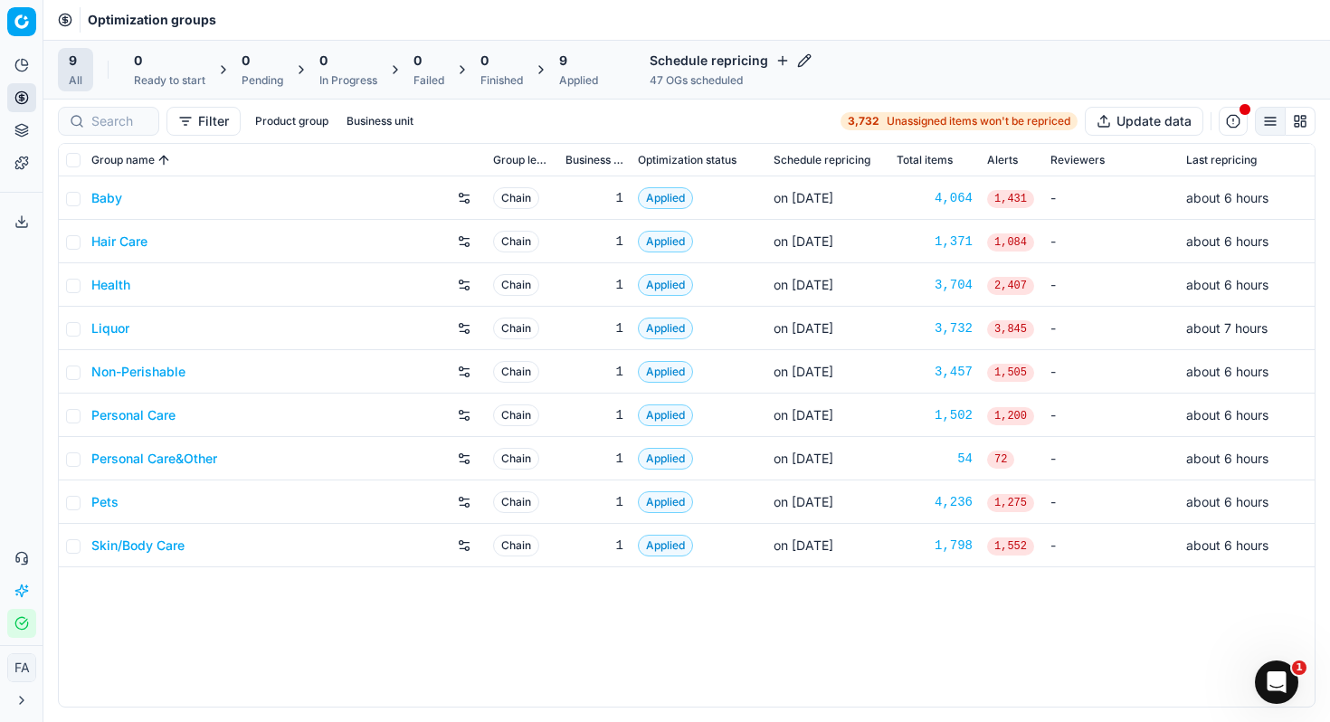
click at [108, 287] on link "Health" at bounding box center [110, 285] width 39 height 18
click at [75, 282] on input "checkbox" at bounding box center [73, 286] width 14 height 14
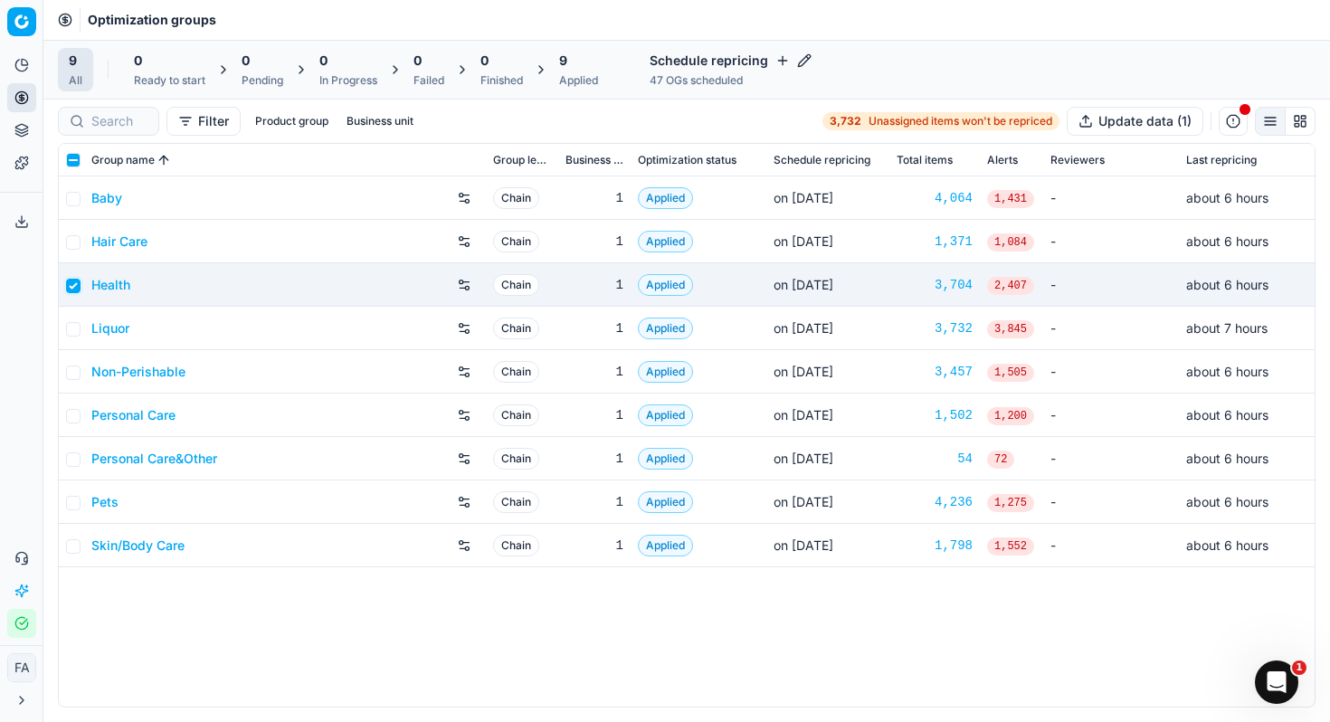
click at [75, 282] on input "checkbox" at bounding box center [73, 286] width 14 height 14
checkbox input "false"
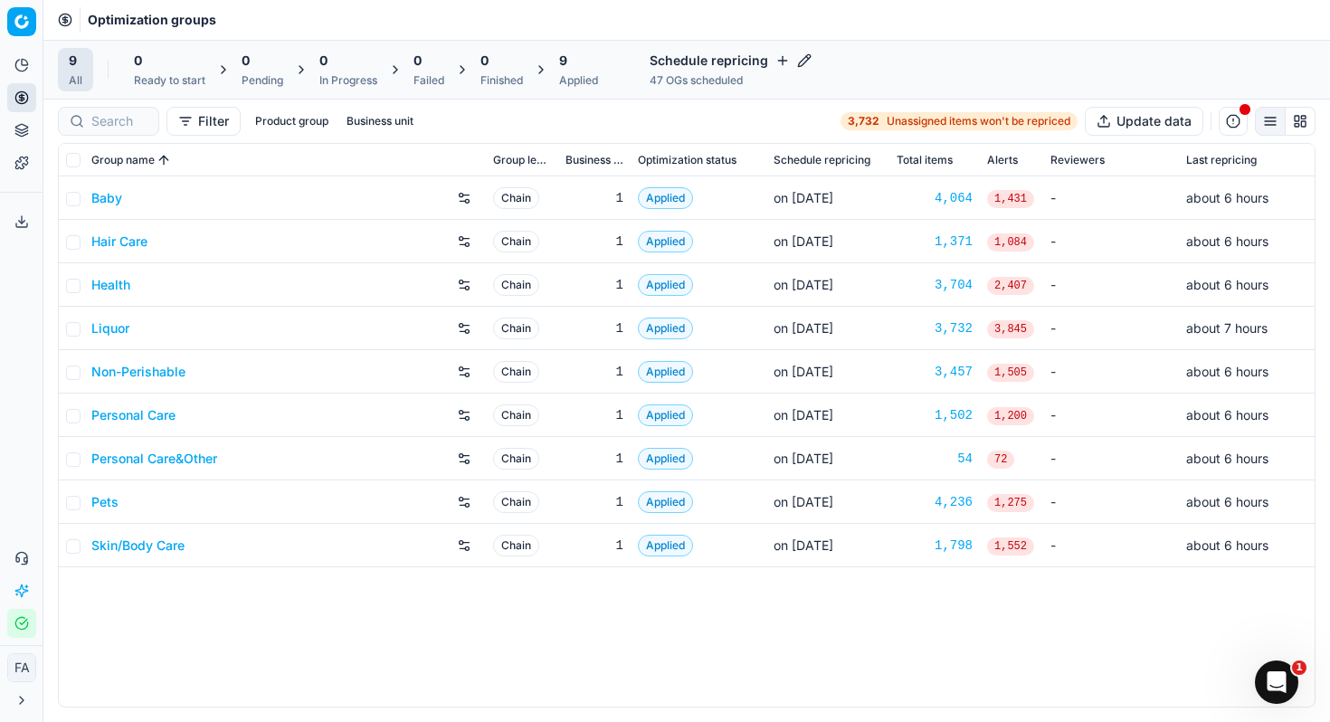
click at [14, 71] on button "Analytics" at bounding box center [21, 65] width 29 height 29
click at [87, 95] on link "Dashboard" at bounding box center [174, 98] width 211 height 25
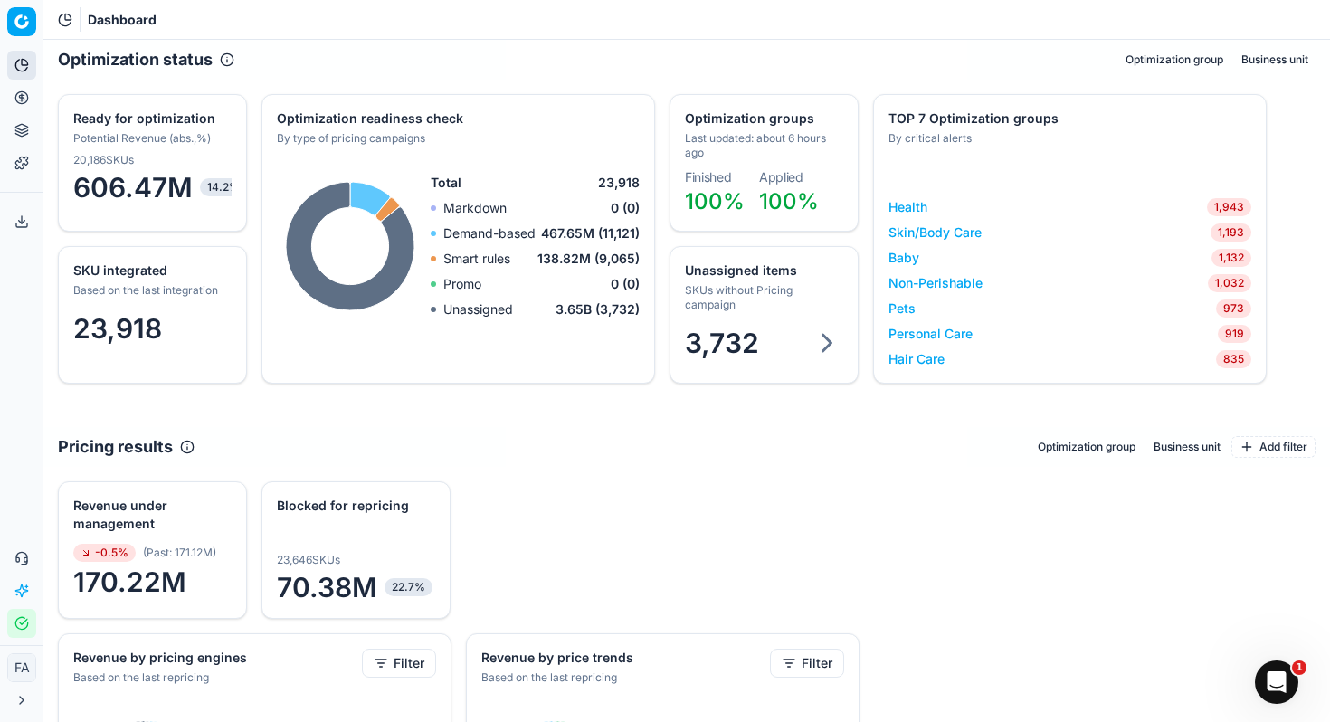
click at [915, 203] on link "Health" at bounding box center [908, 207] width 39 height 18
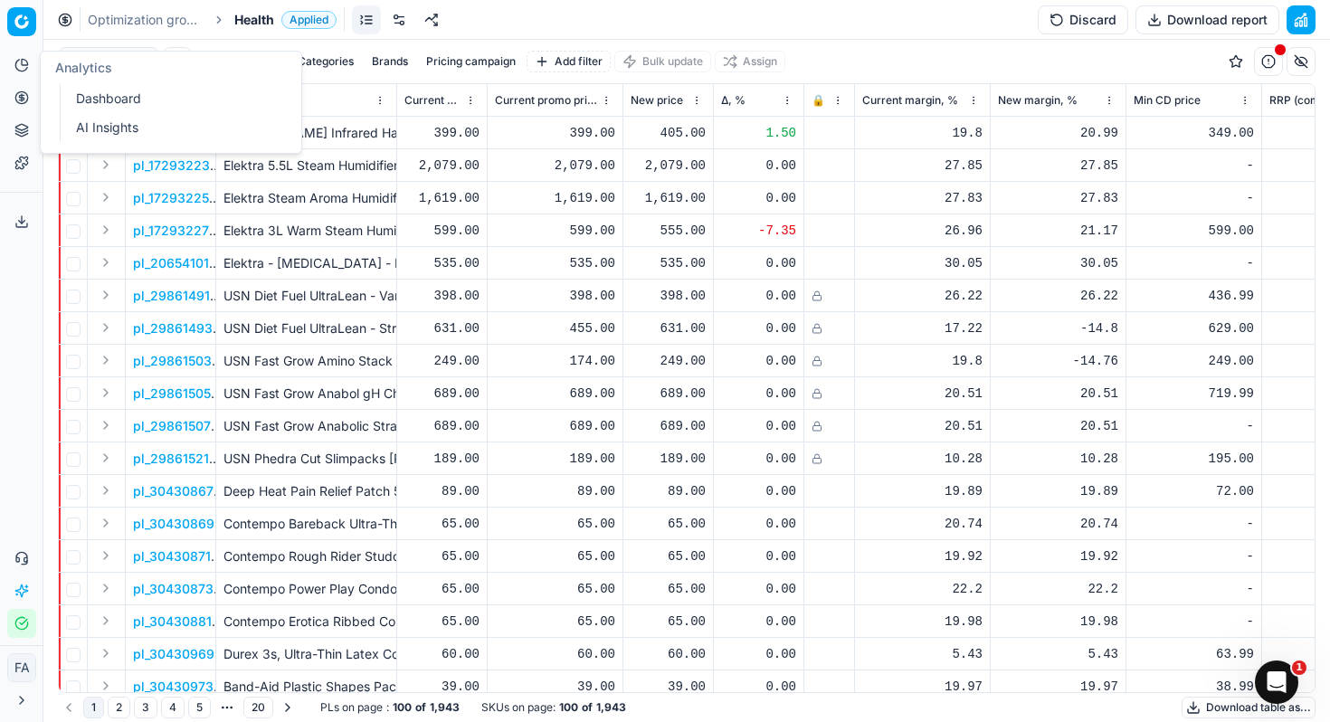
click at [16, 62] on icon at bounding box center [21, 65] width 14 height 14
click at [25, 112] on ul "Analytics Pricing Product portfolio Templates" at bounding box center [21, 114] width 28 height 127
click at [22, 77] on button "Analytics" at bounding box center [21, 65] width 29 height 29
click at [124, 110] on link "Dashboard" at bounding box center [174, 98] width 211 height 25
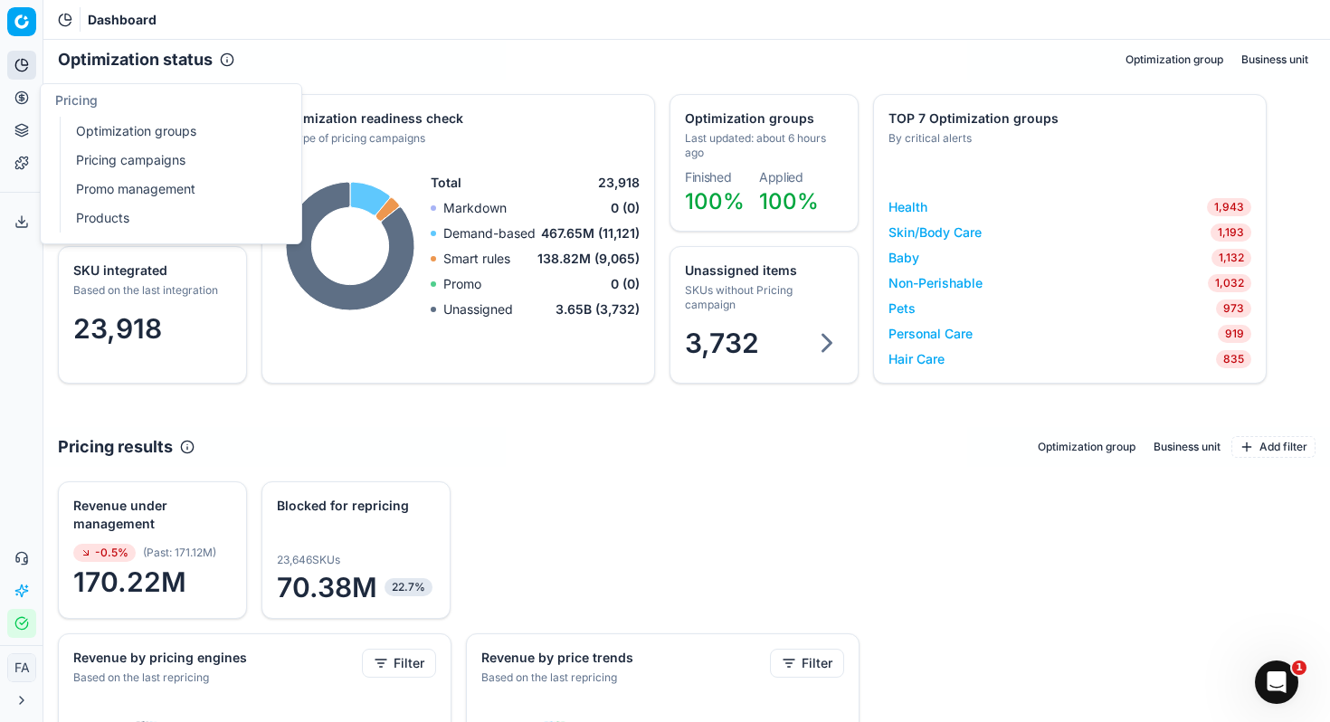
click at [24, 98] on icon at bounding box center [21, 97] width 5 height 5
click at [132, 155] on link "Pricing campaigns" at bounding box center [174, 160] width 211 height 25
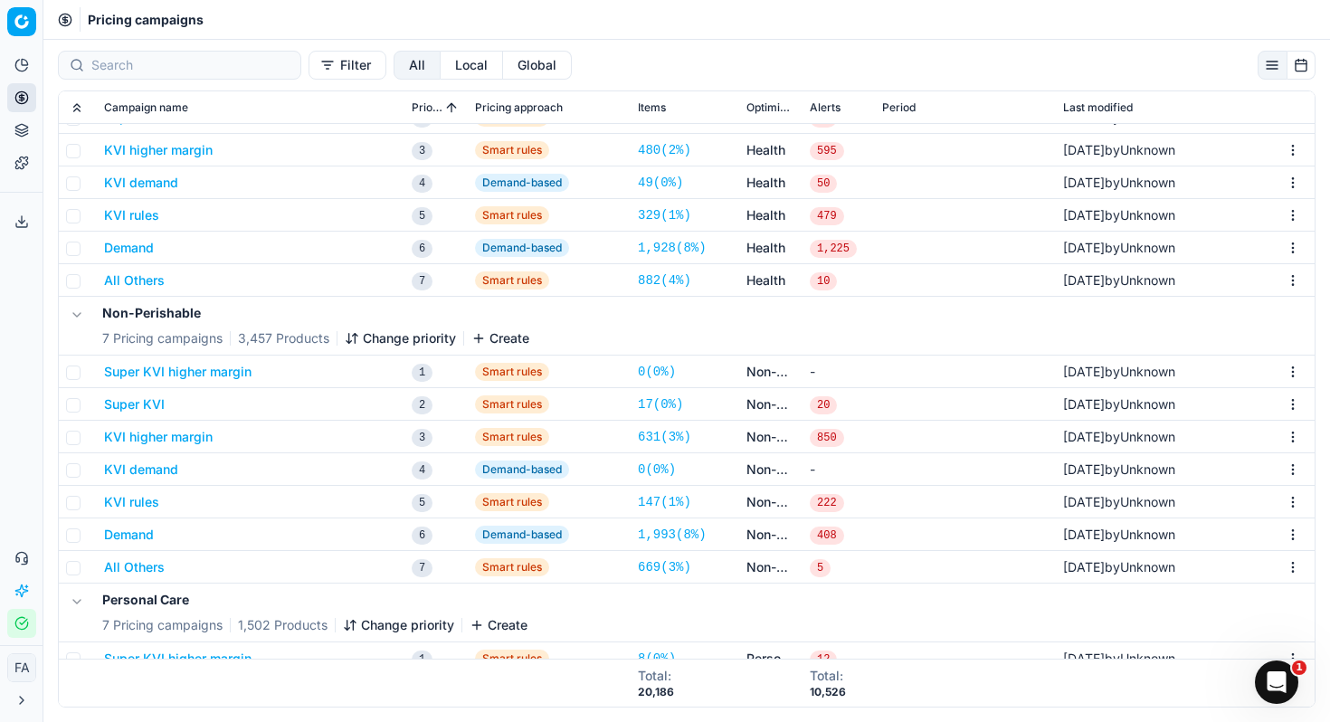
scroll to position [548, 0]
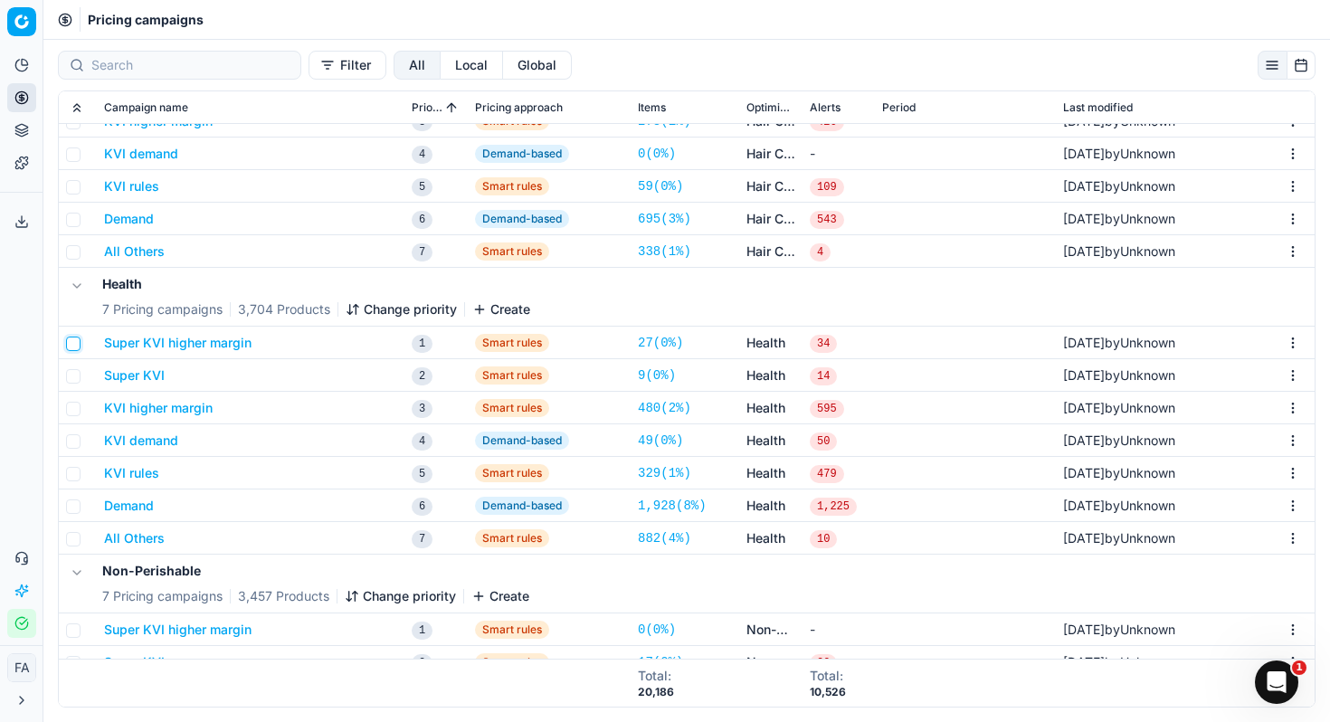
click at [73, 344] on input "checkbox" at bounding box center [73, 344] width 14 height 14
checkbox input "true"
click at [72, 375] on input "checkbox" at bounding box center [73, 376] width 14 height 14
checkbox input "true"
click at [72, 413] on input "checkbox" at bounding box center [73, 409] width 14 height 14
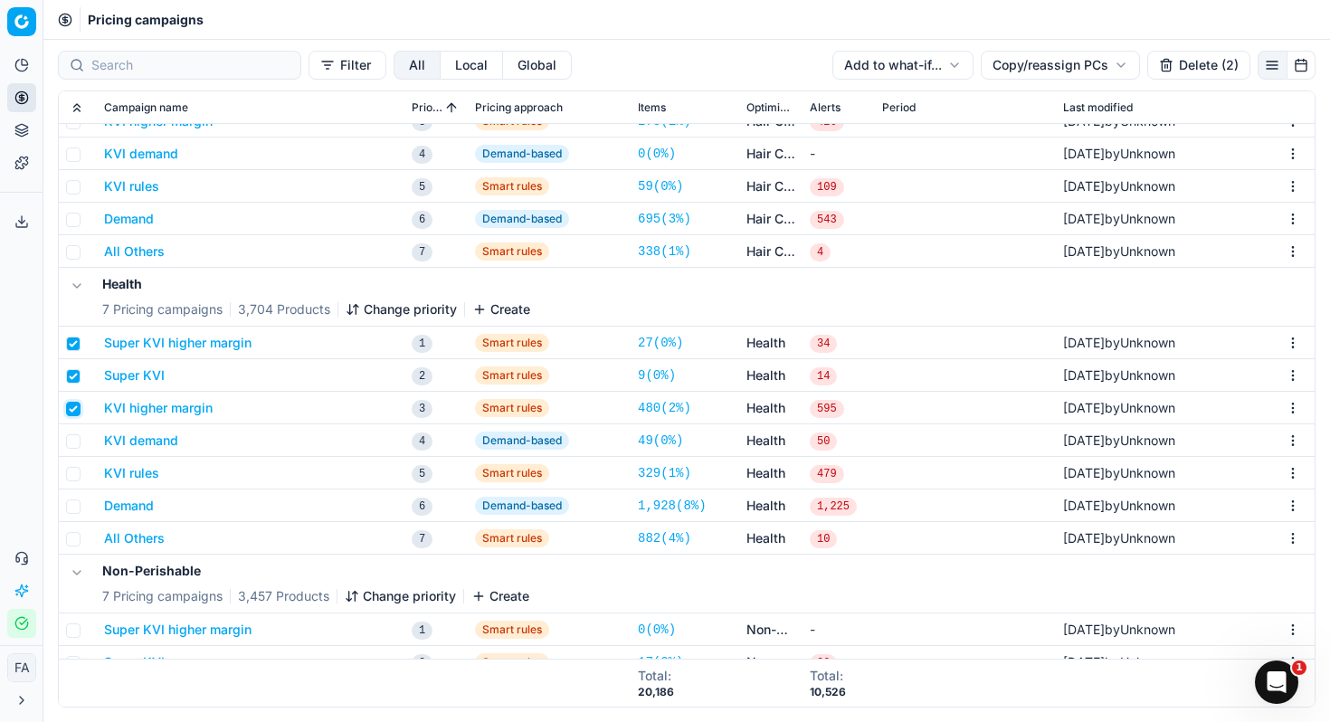
checkbox input "true"
click at [72, 441] on input "checkbox" at bounding box center [73, 441] width 14 height 14
checkbox input "true"
click at [72, 469] on input "checkbox" at bounding box center [73, 474] width 14 height 14
checkbox input "true"
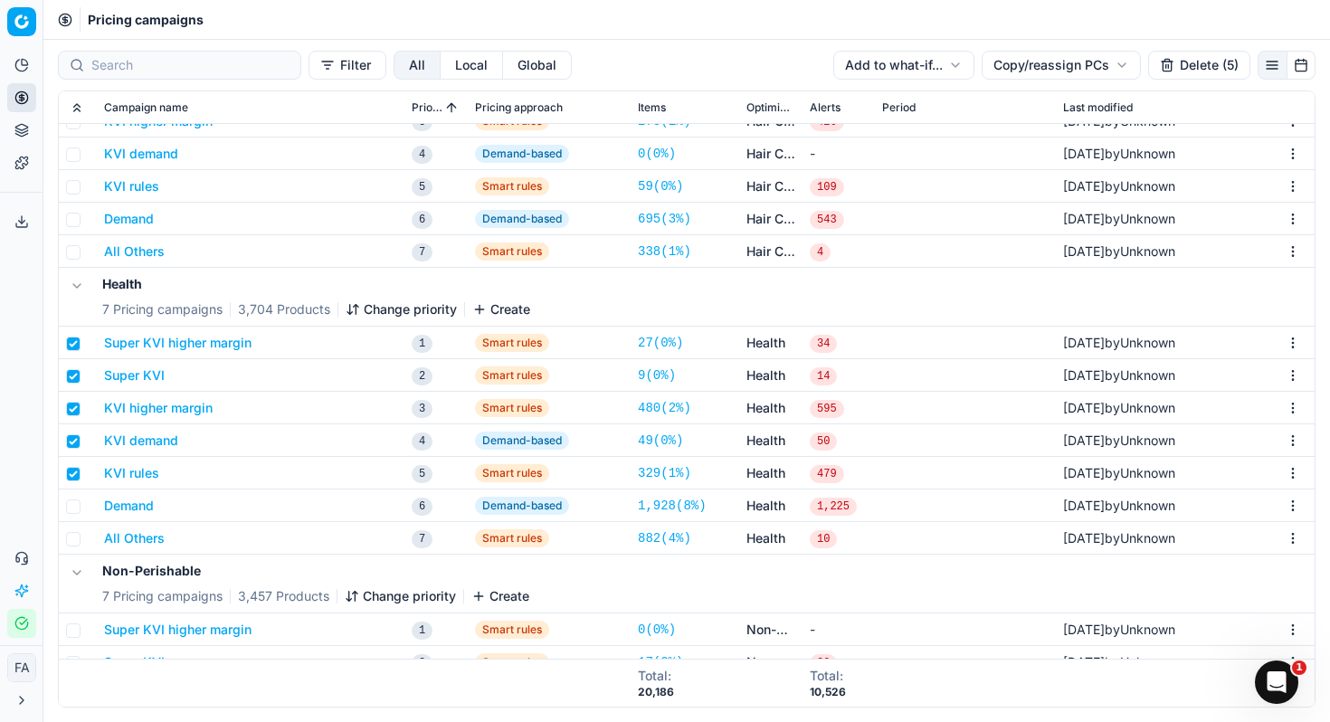
click at [73, 485] on td at bounding box center [78, 473] width 38 height 33
click at [74, 505] on input "checkbox" at bounding box center [73, 507] width 14 height 14
checkbox input "true"
click at [74, 538] on input "checkbox" at bounding box center [73, 539] width 14 height 14
checkbox input "true"
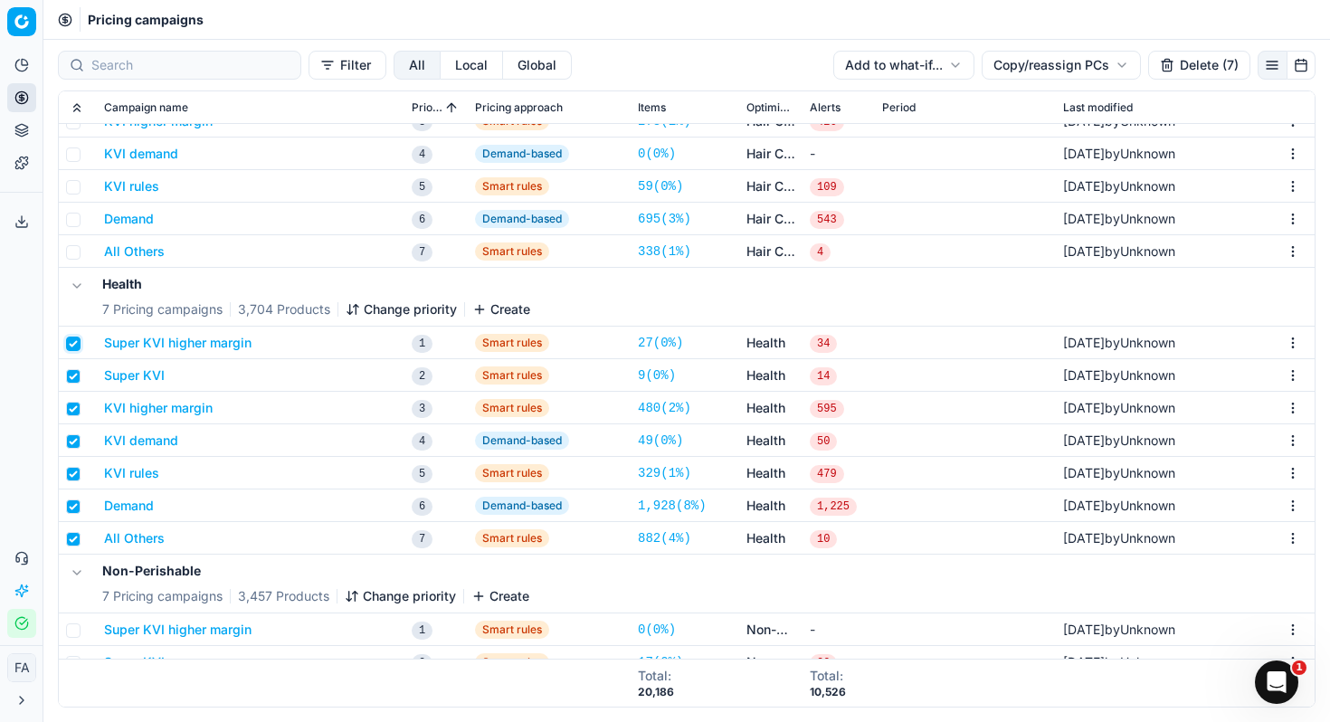
click at [78, 342] on input "checkbox" at bounding box center [73, 344] width 14 height 14
checkbox input "false"
click at [80, 377] on input "checkbox" at bounding box center [73, 376] width 14 height 14
checkbox input "false"
click at [75, 411] on input "checkbox" at bounding box center [73, 409] width 14 height 14
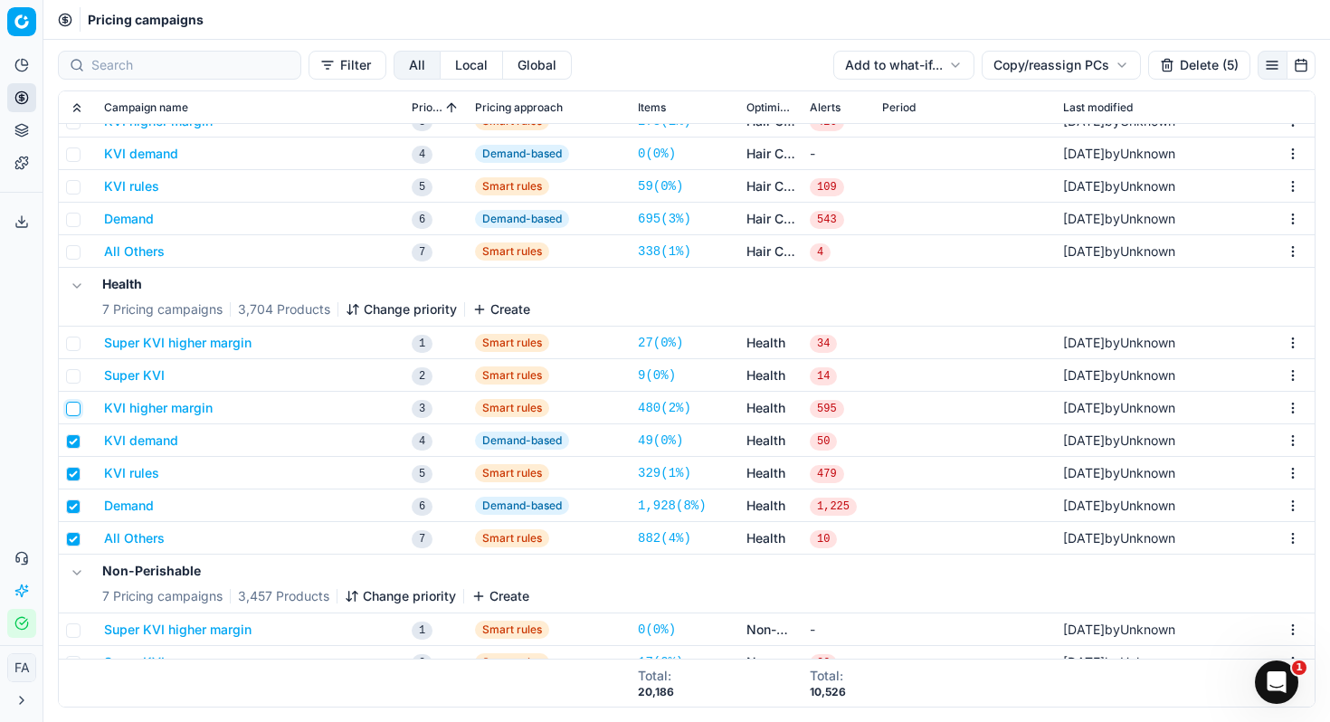
checkbox input "false"
click at [75, 448] on td at bounding box center [78, 440] width 38 height 33
click at [75, 445] on input "checkbox" at bounding box center [73, 441] width 14 height 14
checkbox input "false"
click at [75, 475] on input "checkbox" at bounding box center [73, 474] width 14 height 14
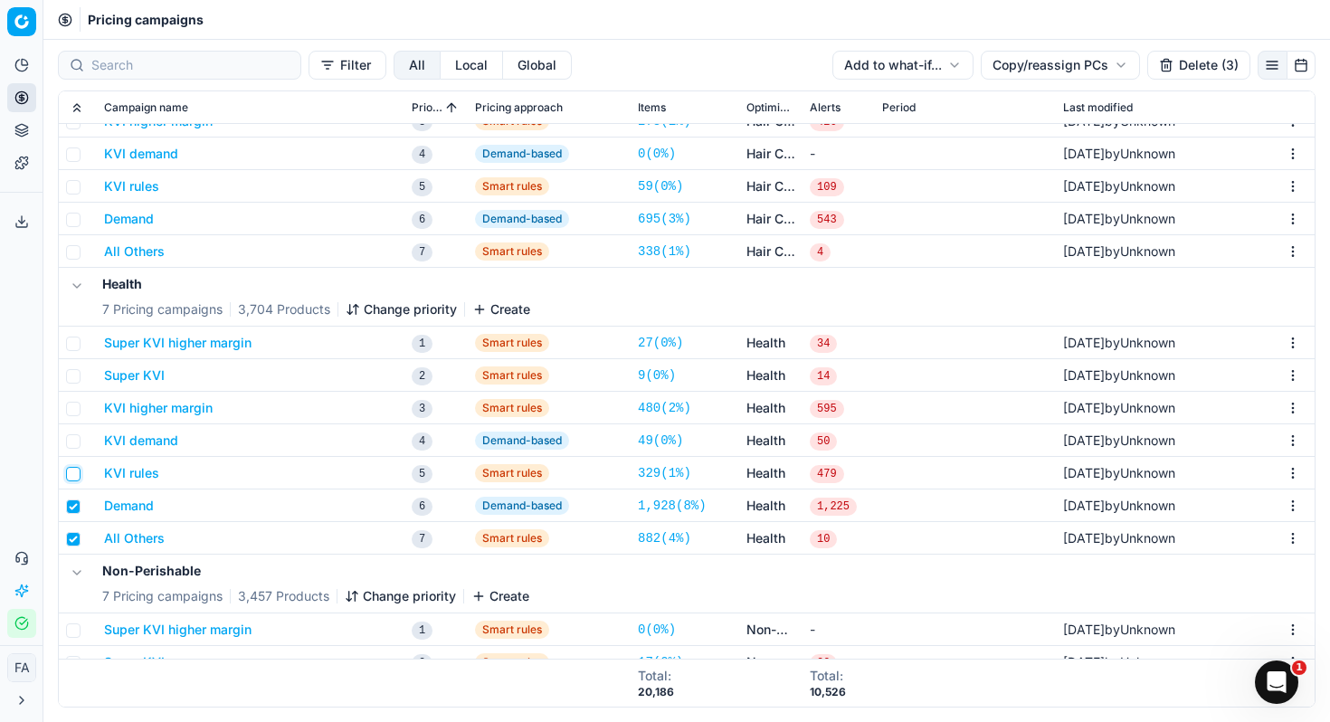
checkbox input "false"
click at [75, 509] on input "checkbox" at bounding box center [73, 507] width 14 height 14
checkbox input "false"
click at [77, 539] on input "checkbox" at bounding box center [73, 539] width 14 height 14
checkbox input "false"
